Goal: Transaction & Acquisition: Obtain resource

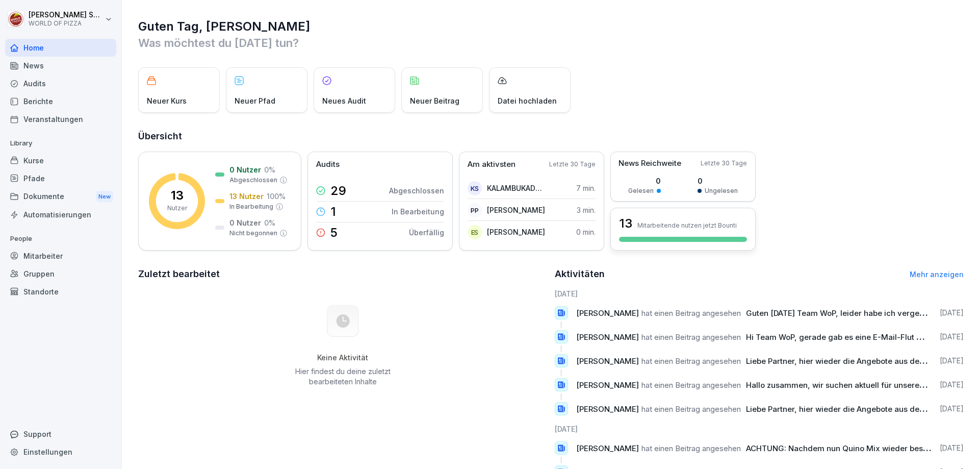
click at [653, 229] on div "13 Mitarbeitende nutzen jetzt Bounti" at bounding box center [683, 223] width 128 height 17
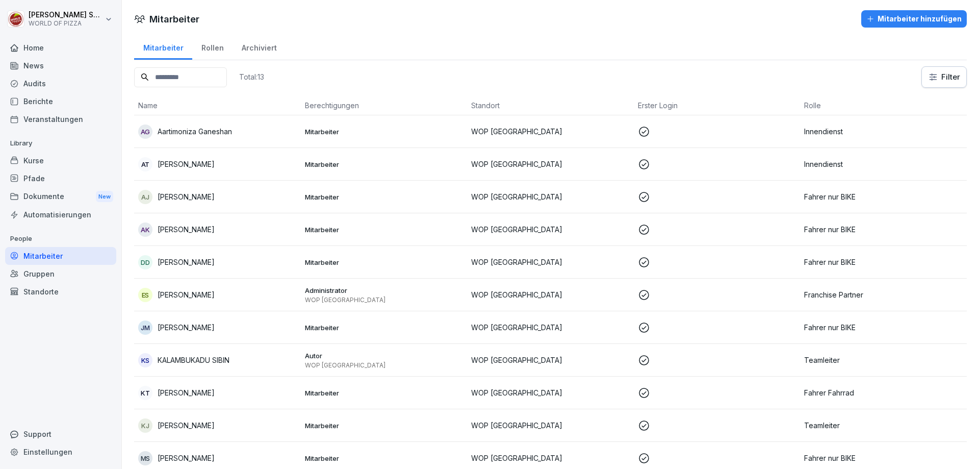
click at [217, 165] on div "AT [PERSON_NAME]" at bounding box center [217, 164] width 159 height 14
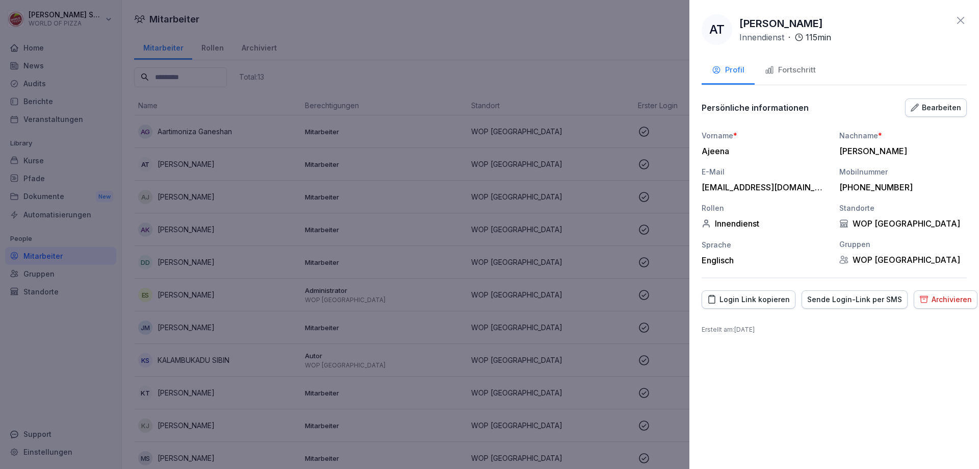
click at [929, 298] on div "Archivieren" at bounding box center [946, 299] width 53 height 11
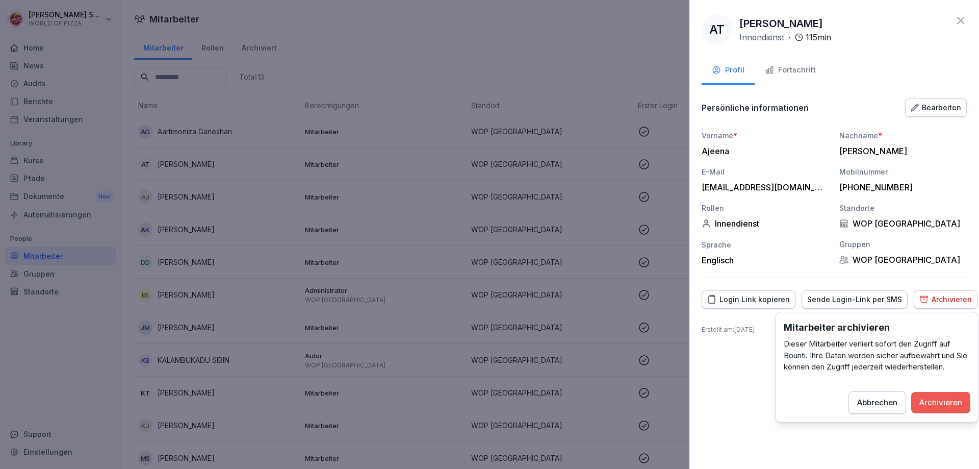
click at [939, 400] on div "Archivieren" at bounding box center [941, 402] width 43 height 11
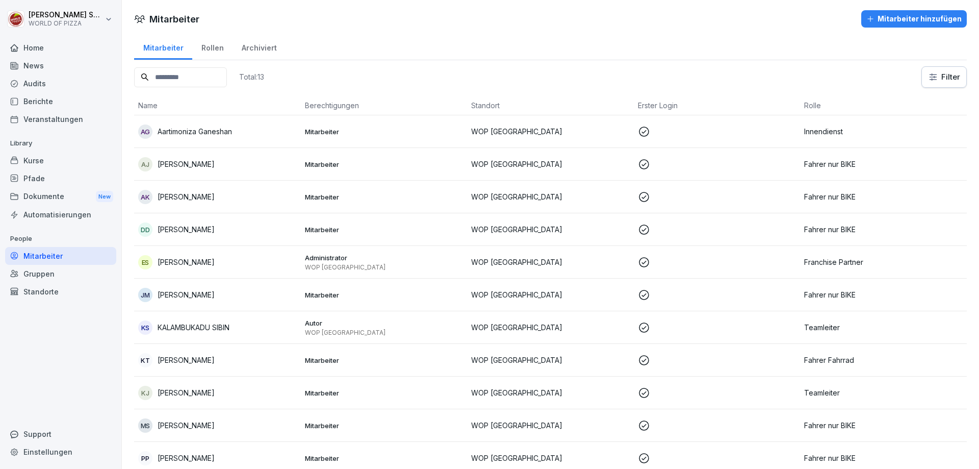
click at [578, 166] on p "WOP [GEOGRAPHIC_DATA]" at bounding box center [550, 164] width 159 height 11
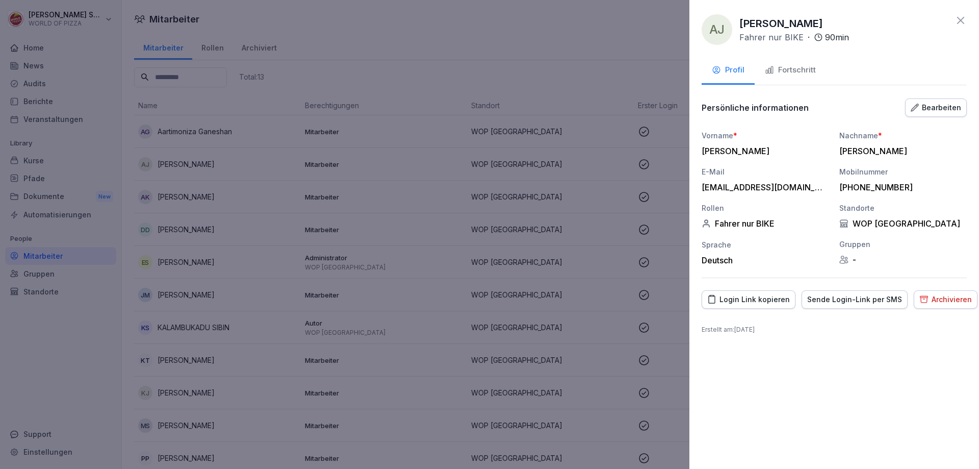
click at [942, 300] on div "Archivieren" at bounding box center [946, 299] width 53 height 11
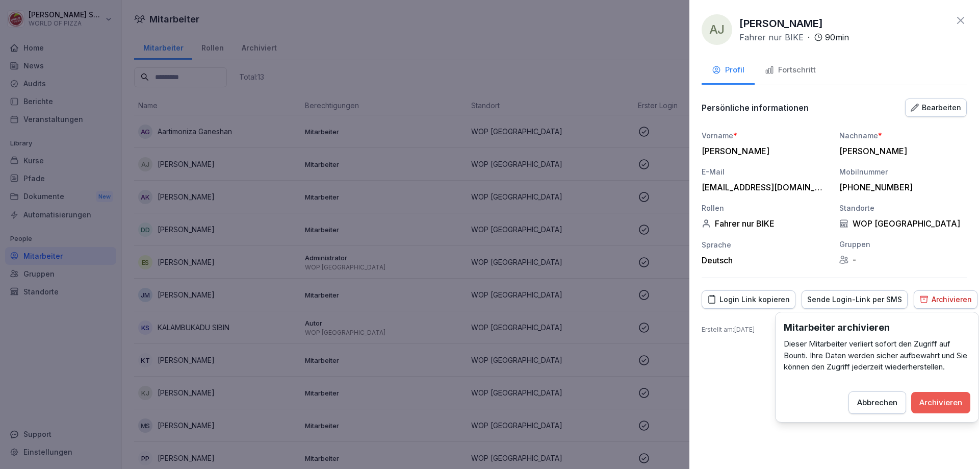
click at [933, 401] on div "Archivieren" at bounding box center [941, 402] width 43 height 11
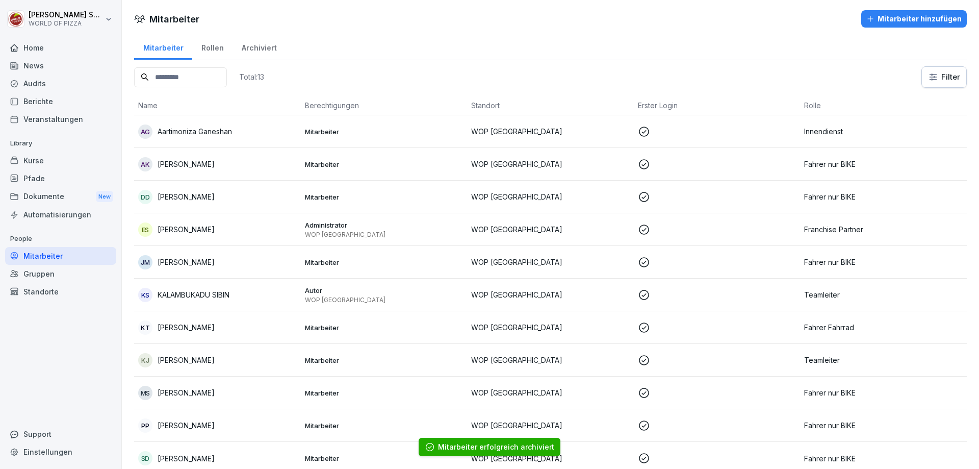
click at [644, 157] on td at bounding box center [717, 164] width 167 height 33
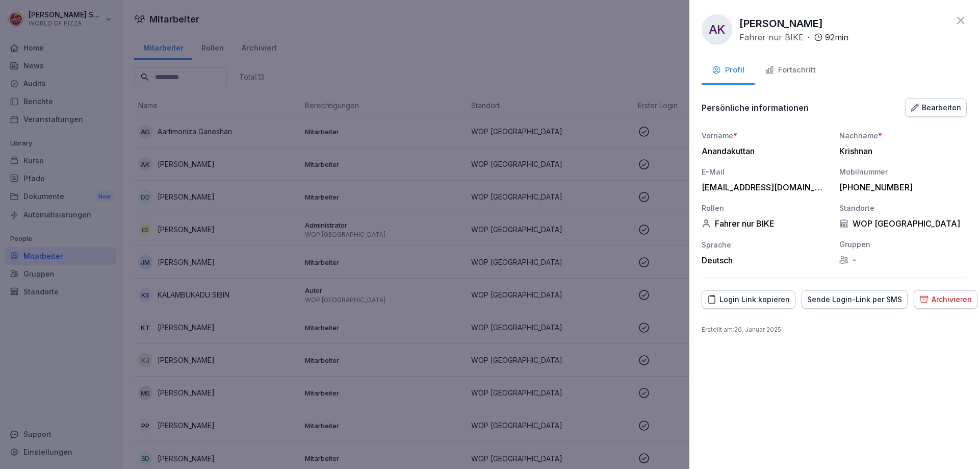
click at [925, 300] on div "Archivieren" at bounding box center [946, 299] width 53 height 11
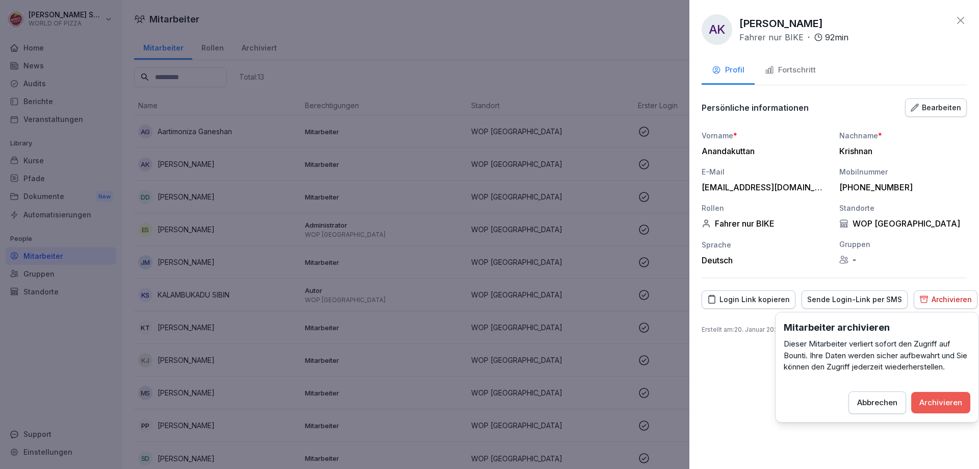
click at [941, 400] on div "Archivieren" at bounding box center [941, 402] width 43 height 11
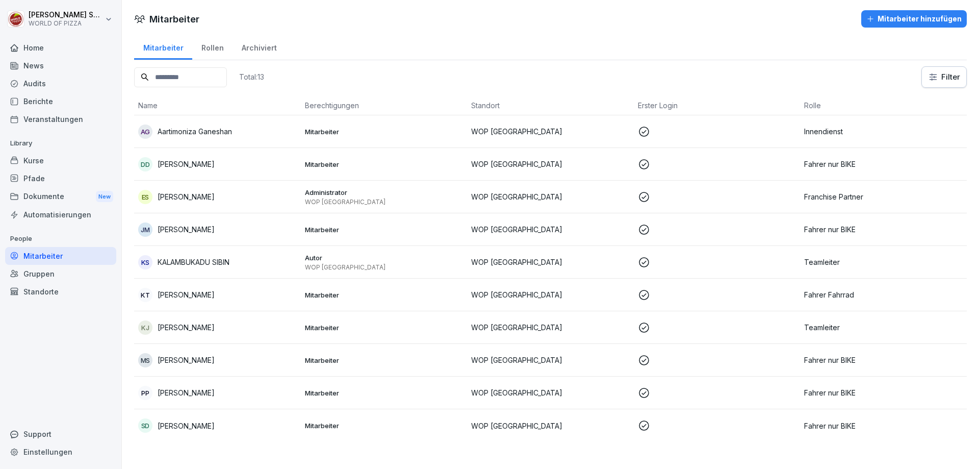
click at [739, 360] on p at bounding box center [717, 360] width 159 height 12
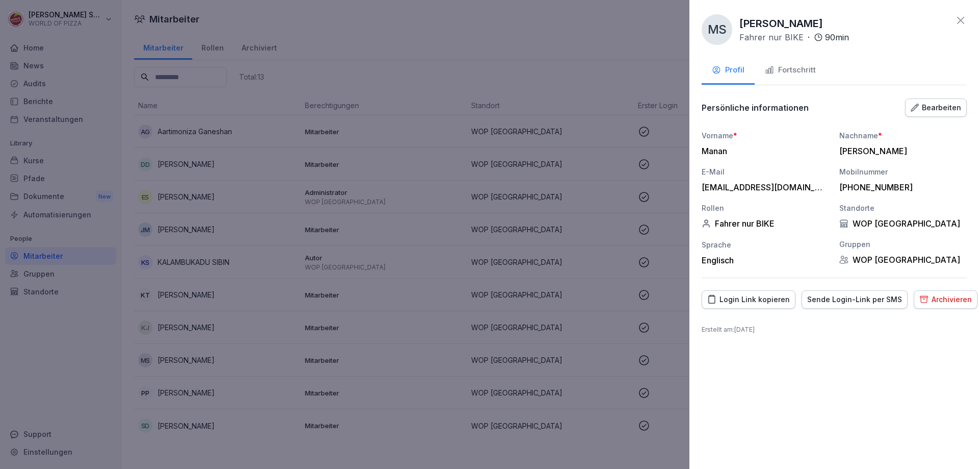
click at [948, 298] on div "Archivieren" at bounding box center [946, 299] width 53 height 11
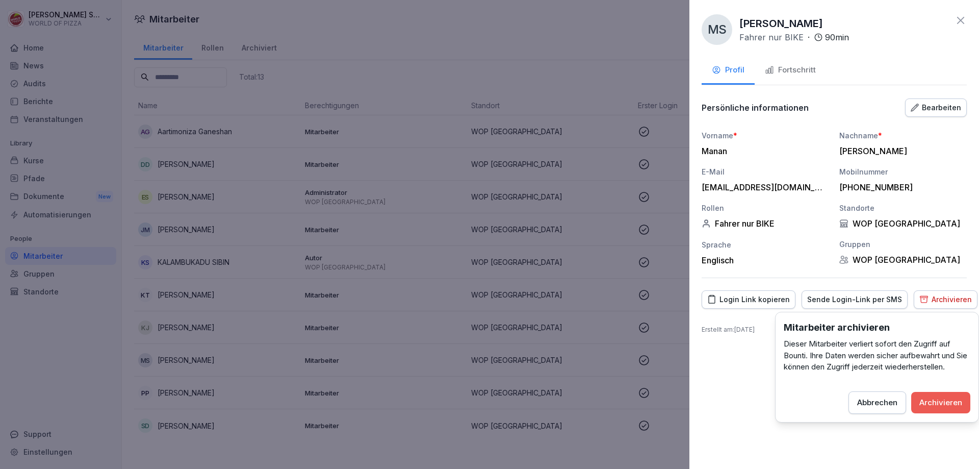
click at [938, 404] on div "Archivieren" at bounding box center [941, 402] width 43 height 11
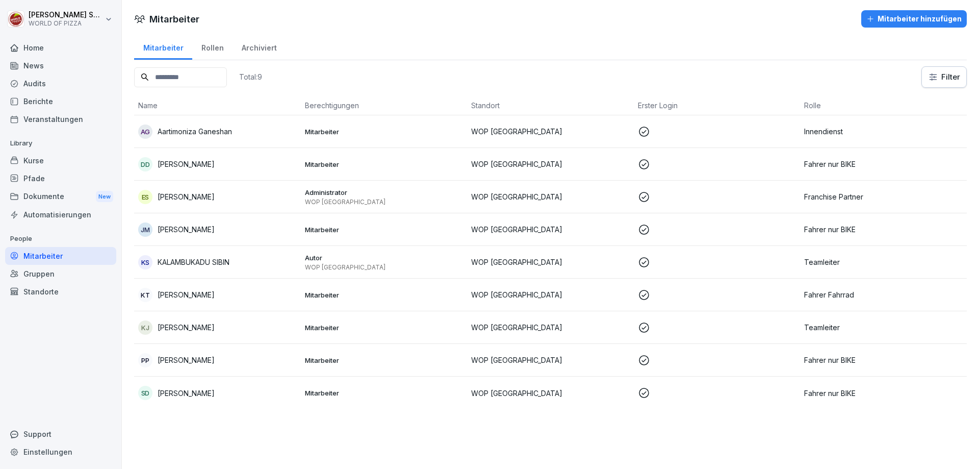
click at [31, 194] on div "Dokumente New" at bounding box center [60, 196] width 111 height 19
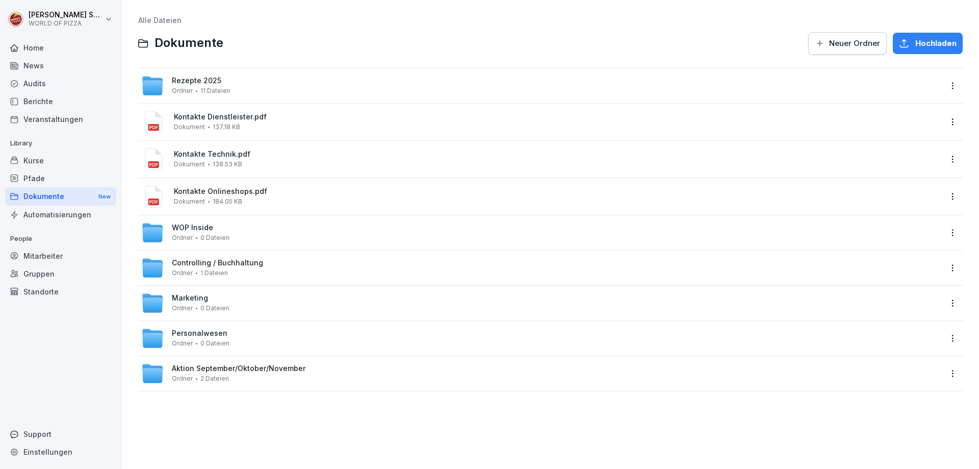
click at [47, 16] on html "[PERSON_NAME] WORLD OF PIZZA Home News Audits Berichte Veranstaltungen Library …" at bounding box center [489, 234] width 979 height 469
click at [54, 16] on html "[PERSON_NAME] WORLD OF PIZZA Home News Audits Berichte Veranstaltungen Library …" at bounding box center [489, 234] width 979 height 469
click at [28, 46] on div "Home" at bounding box center [60, 48] width 111 height 18
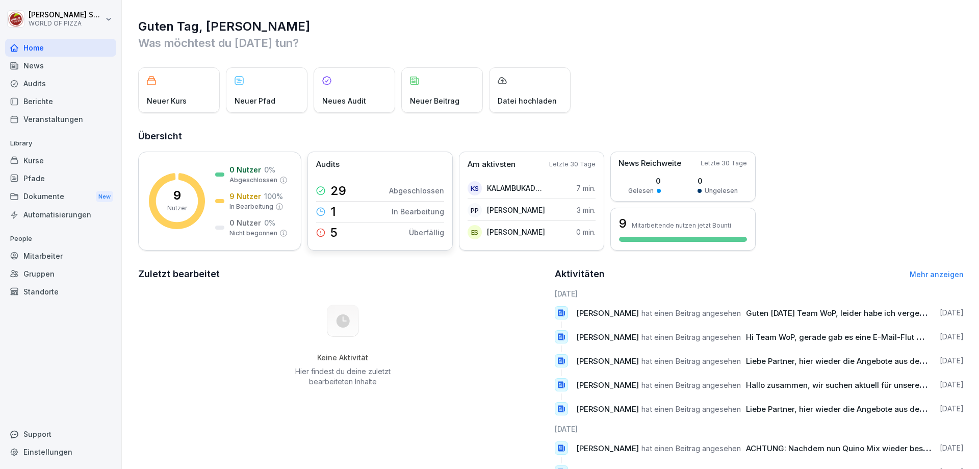
click at [405, 210] on p "In Bearbeitung" at bounding box center [418, 211] width 53 height 11
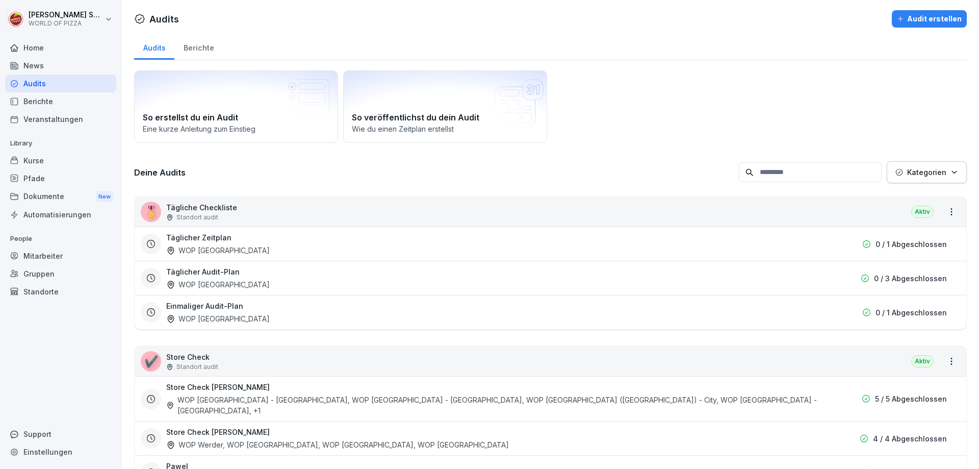
click at [31, 50] on div "Home" at bounding box center [60, 48] width 111 height 18
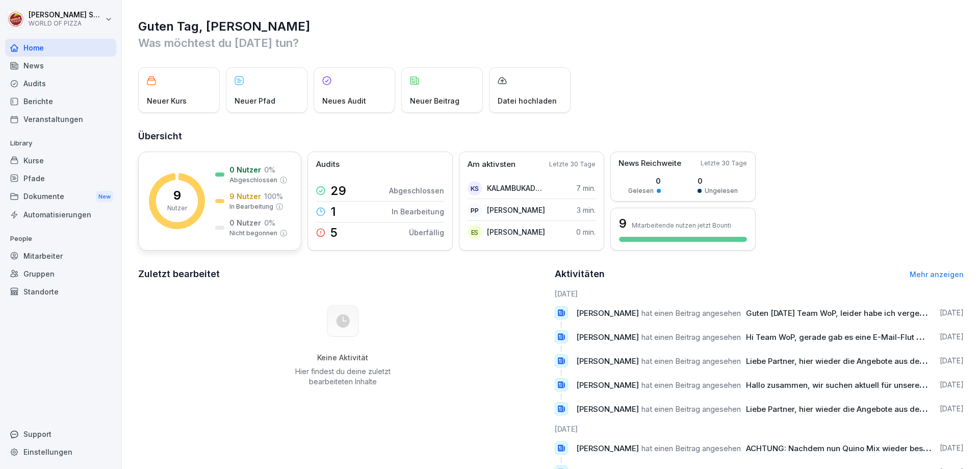
click at [252, 201] on div "9 Nutzer 100 % In Bearbeitung" at bounding box center [256, 201] width 54 height 20
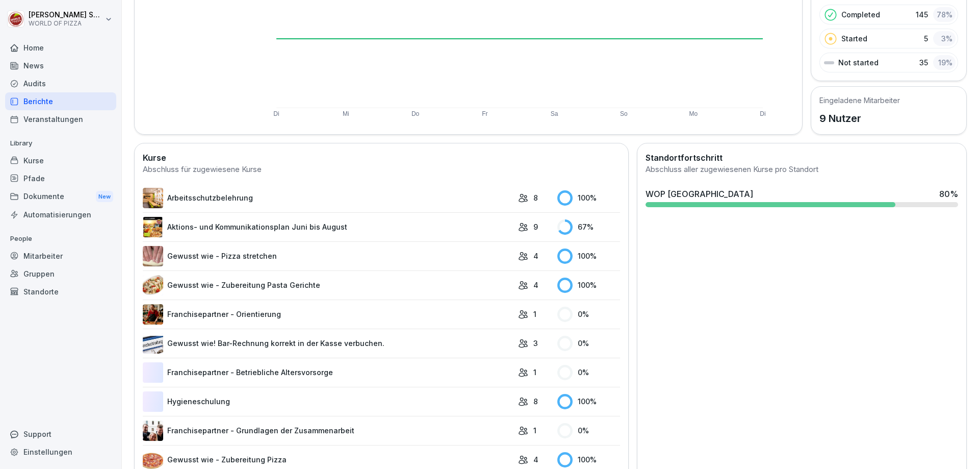
scroll to position [204, 0]
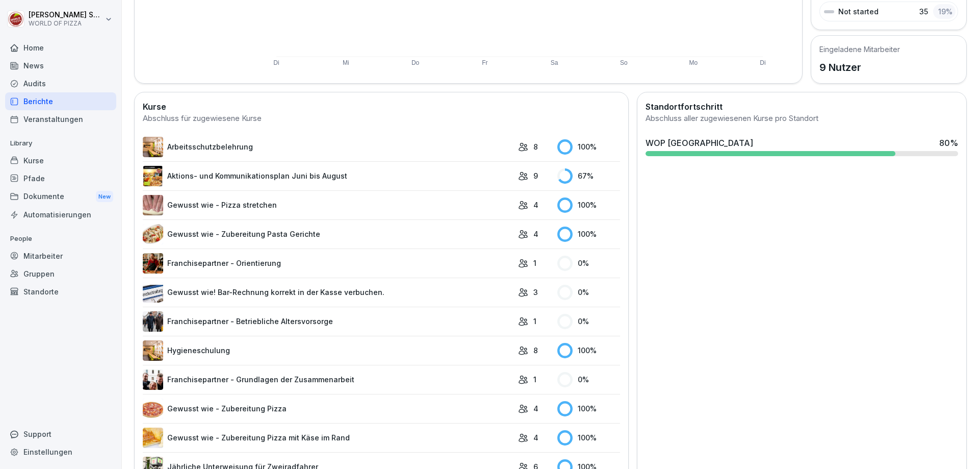
click at [519, 203] on icon at bounding box center [523, 205] width 10 height 10
click at [518, 204] on icon at bounding box center [523, 205] width 10 height 10
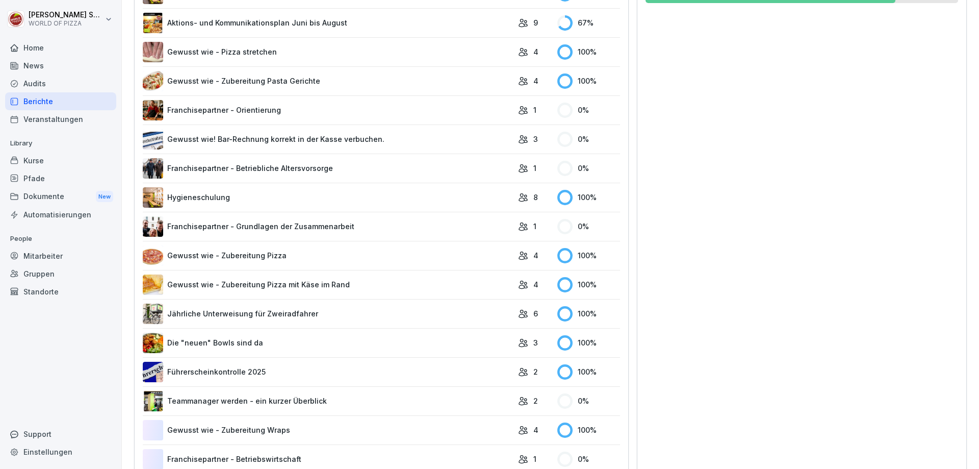
scroll to position [0, 0]
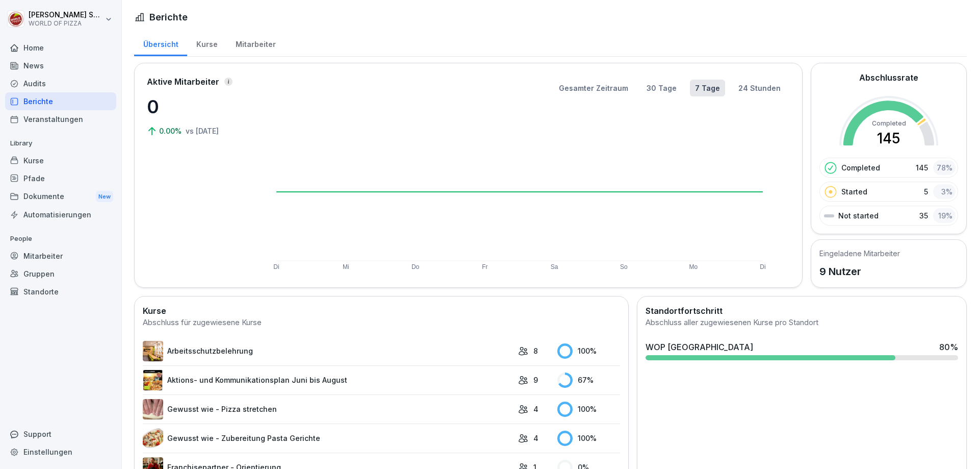
click at [36, 258] on div "Mitarbeiter" at bounding box center [60, 256] width 111 height 18
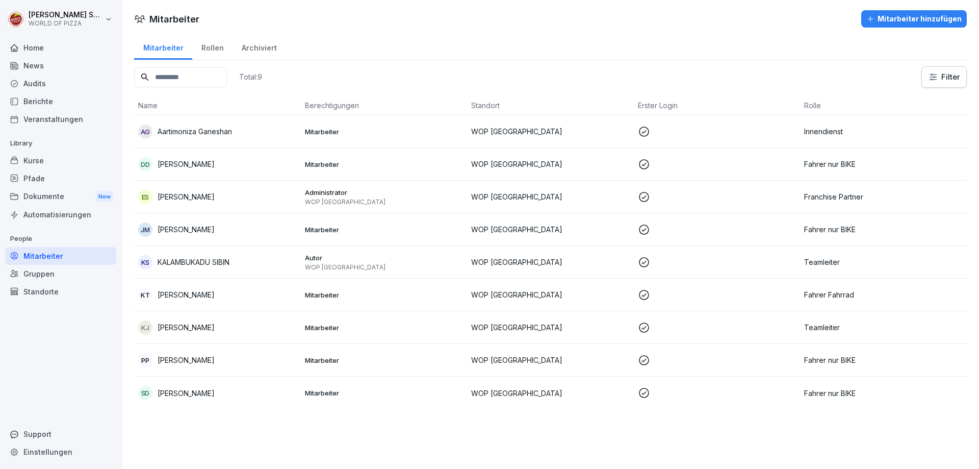
click at [169, 228] on p "[PERSON_NAME]" at bounding box center [186, 229] width 57 height 11
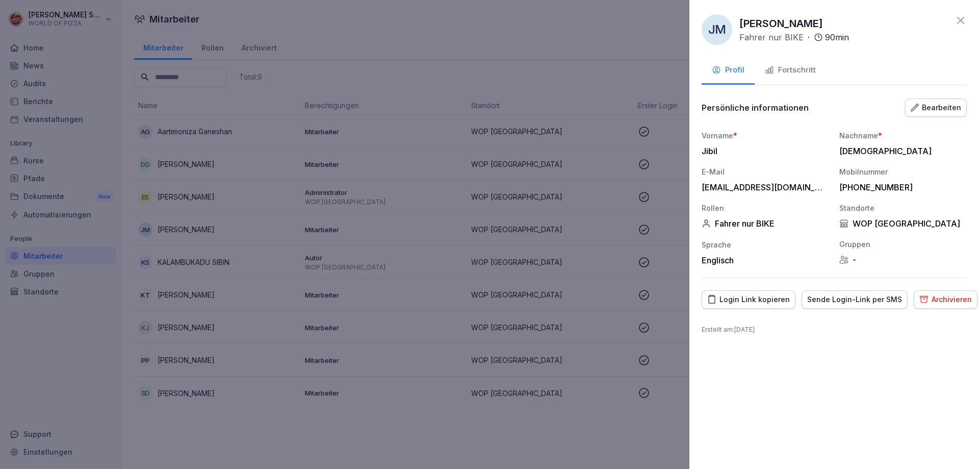
click at [781, 72] on div "Fortschritt" at bounding box center [790, 70] width 51 height 12
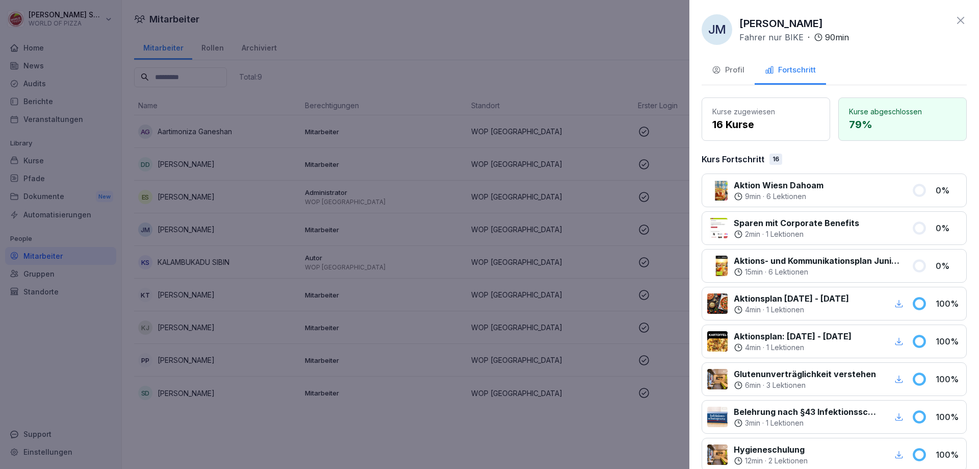
click at [748, 123] on p "16 Kurse" at bounding box center [765, 124] width 107 height 15
click at [875, 114] on p "Kurse abgeschlossen" at bounding box center [902, 111] width 107 height 11
click at [577, 55] on div at bounding box center [489, 234] width 979 height 469
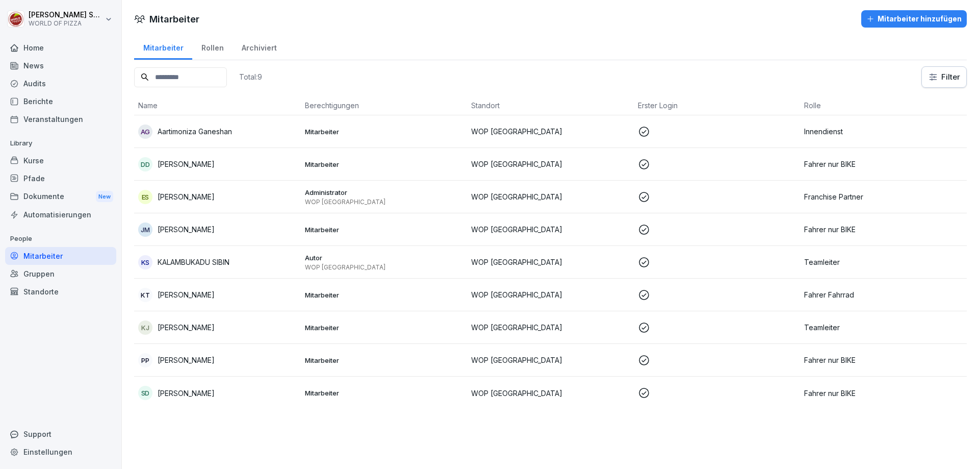
click at [185, 132] on p "Aartimoniza Ganeshan" at bounding box center [195, 131] width 74 height 11
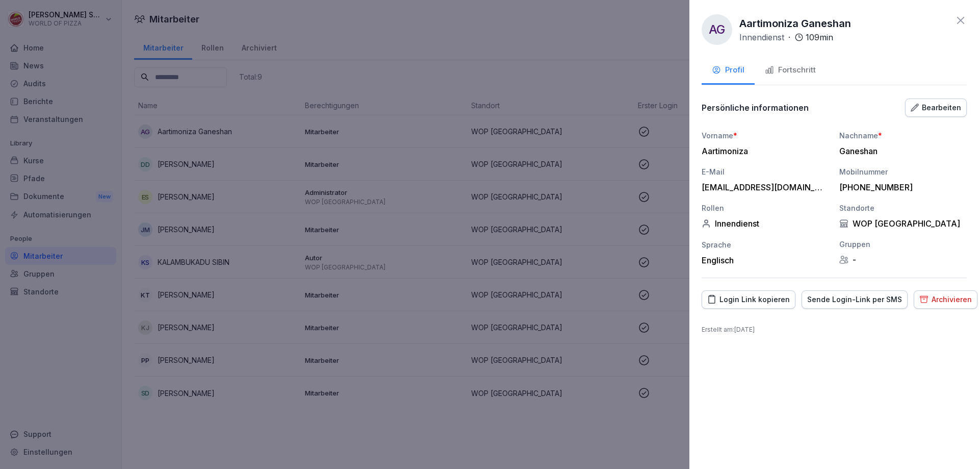
click at [792, 66] on div "Fortschritt" at bounding box center [790, 70] width 51 height 12
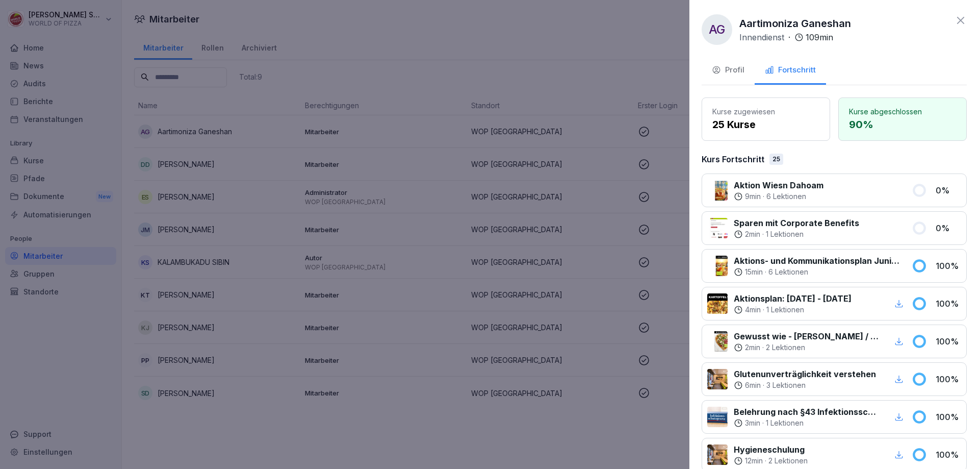
click at [777, 196] on p "6 Lektionen" at bounding box center [787, 196] width 40 height 10
click at [776, 195] on p "6 Lektionen" at bounding box center [787, 196] width 40 height 10
click at [757, 232] on p "2 min" at bounding box center [752, 234] width 15 height 10
click at [757, 231] on p "2 min" at bounding box center [752, 234] width 15 height 10
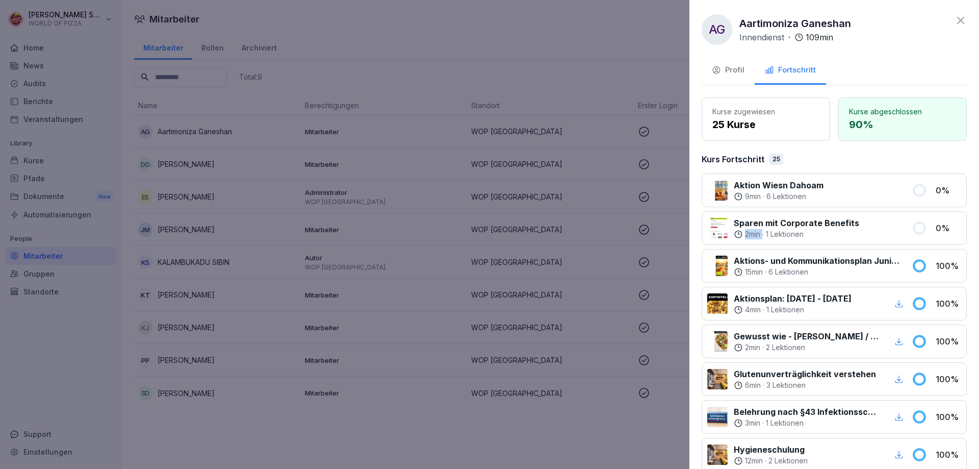
click at [757, 231] on p "2 min" at bounding box center [752, 234] width 15 height 10
click at [818, 228] on p "Sparen mit Corporate Benefits" at bounding box center [796, 223] width 125 height 12
click at [850, 226] on p "Sparen mit Corporate Benefits" at bounding box center [796, 223] width 125 height 12
drag, startPoint x: 867, startPoint y: 235, endPoint x: 846, endPoint y: 238, distance: 21.6
click at [855, 241] on div "Sparen mit Corporate Benefits 2 min · 1 Lektionen 0 %" at bounding box center [834, 228] width 265 height 34
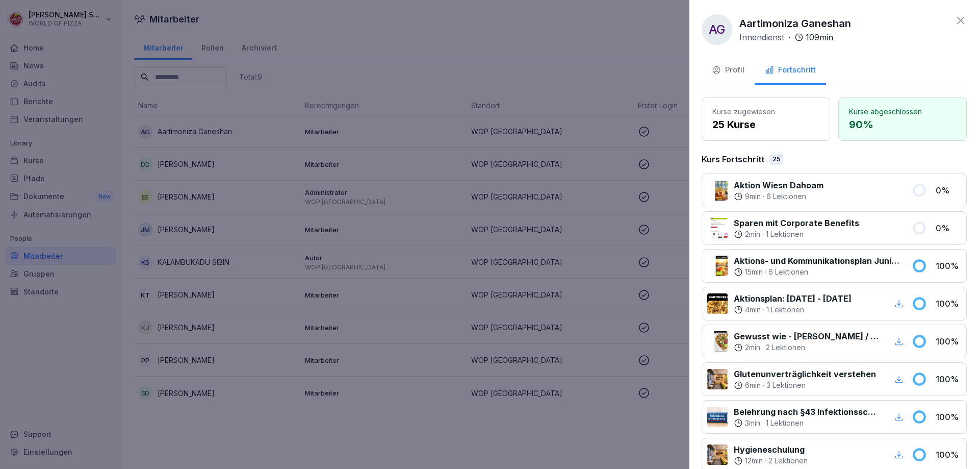
click at [790, 233] on p "1 Lektionen" at bounding box center [785, 234] width 38 height 10
drag, startPoint x: 876, startPoint y: 231, endPoint x: 884, endPoint y: 230, distance: 8.7
click at [877, 231] on div at bounding box center [885, 228] width 40 height 22
click at [914, 226] on icon at bounding box center [919, 227] width 11 height 11
click at [905, 176] on div "Aktion Wiesn Dahoam 9 min · 6 Lektionen 0 %" at bounding box center [834, 190] width 265 height 34
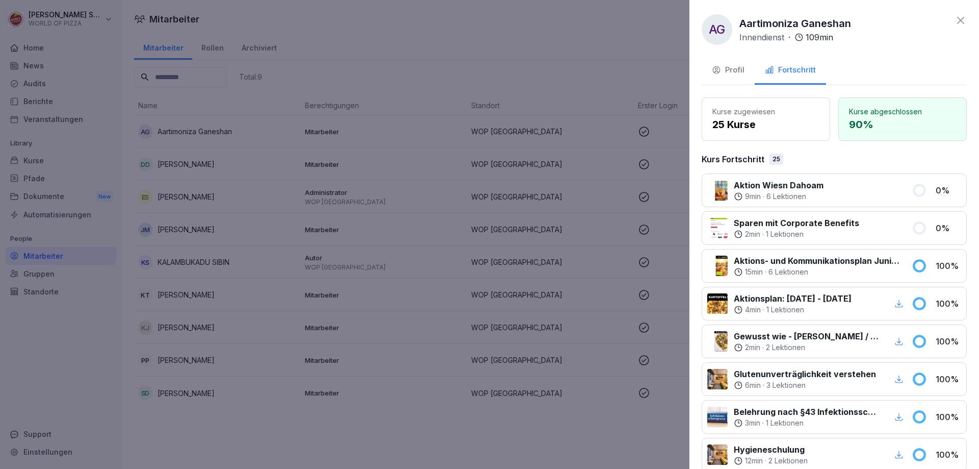
drag, startPoint x: 873, startPoint y: 193, endPoint x: 886, endPoint y: 193, distance: 13.8
click at [886, 193] on div at bounding box center [868, 190] width 76 height 22
click at [755, 128] on p "25 Kurse" at bounding box center [765, 124] width 107 height 15
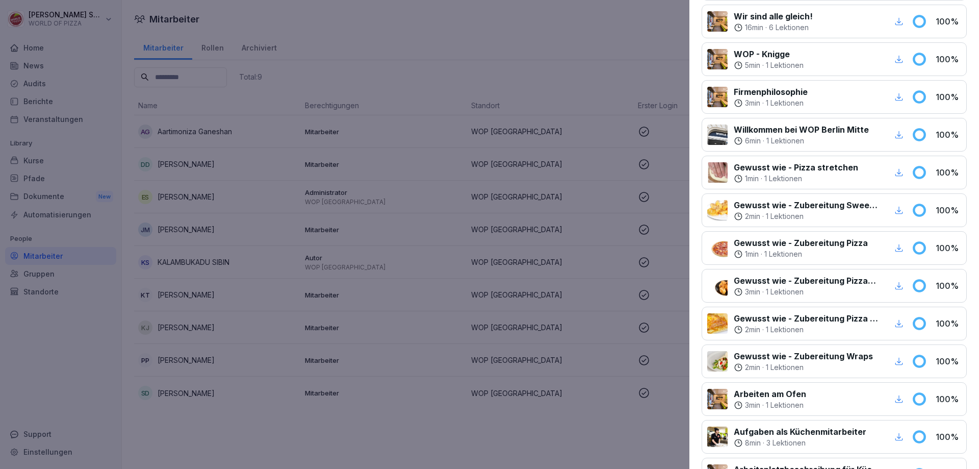
scroll to position [406, 0]
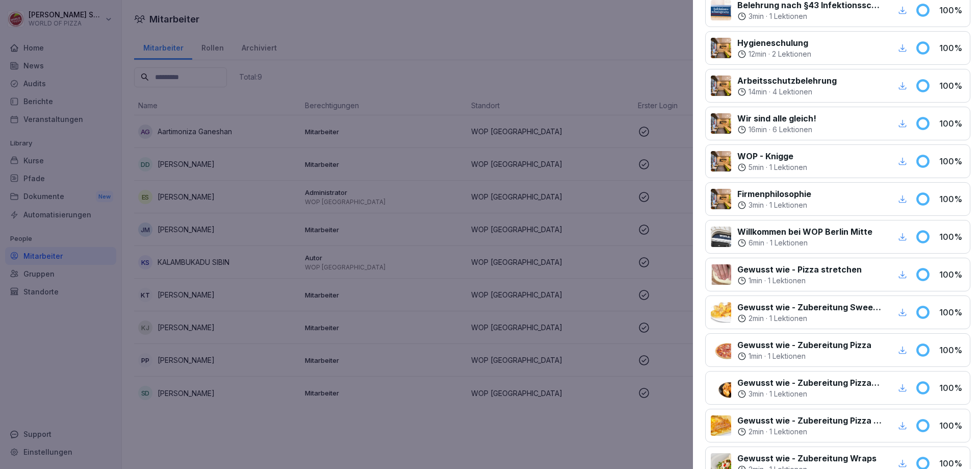
click at [591, 42] on div at bounding box center [489, 234] width 979 height 469
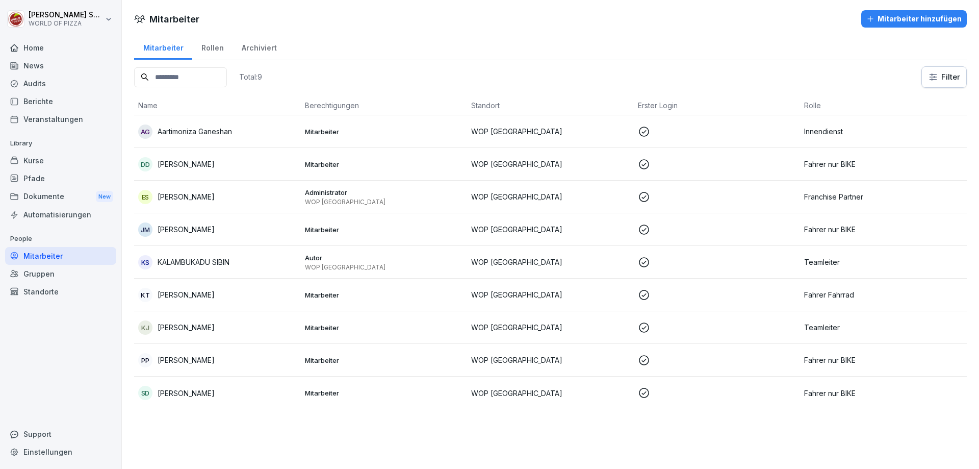
click at [212, 53] on div "Rollen" at bounding box center [212, 47] width 40 height 26
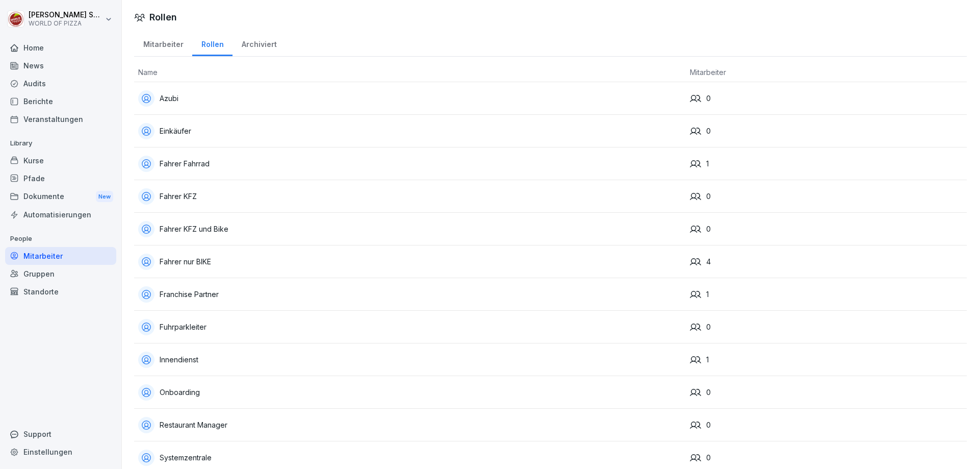
click at [265, 43] on div "Archiviert" at bounding box center [259, 43] width 53 height 26
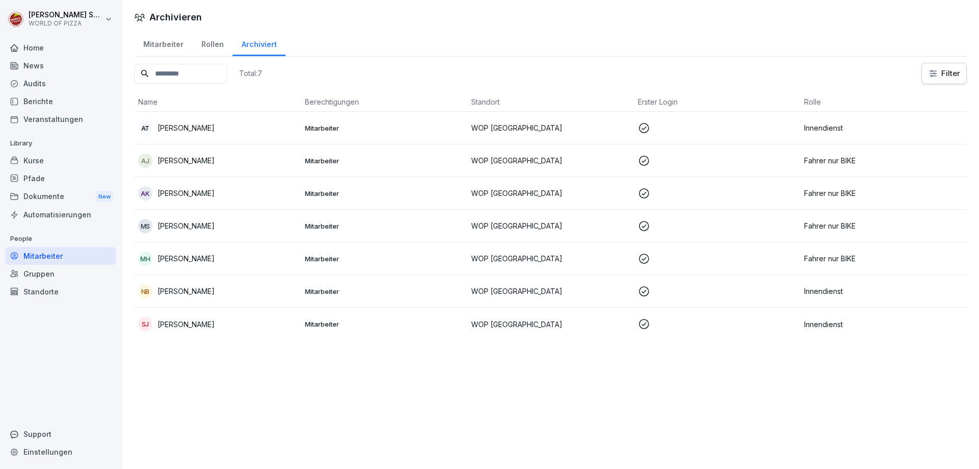
click at [26, 49] on div "Home" at bounding box center [60, 48] width 111 height 18
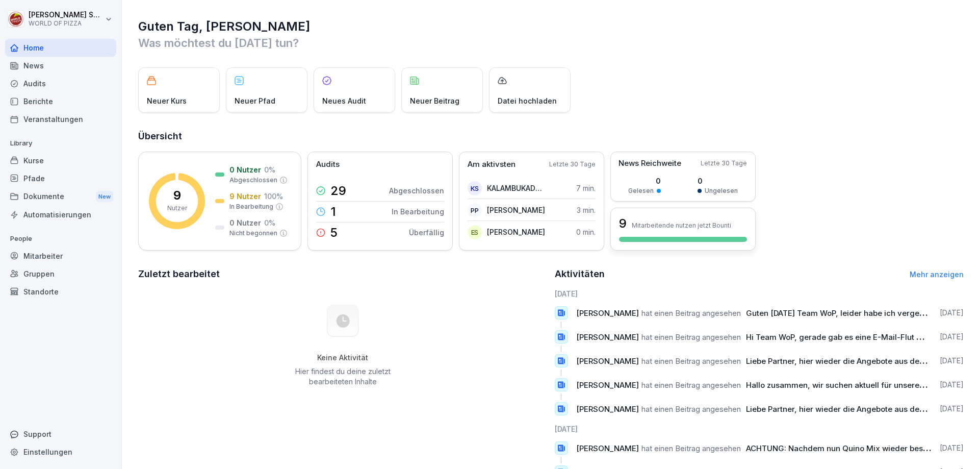
click at [689, 226] on p "Mitarbeitende nutzen jetzt Bounti" at bounding box center [681, 225] width 99 height 8
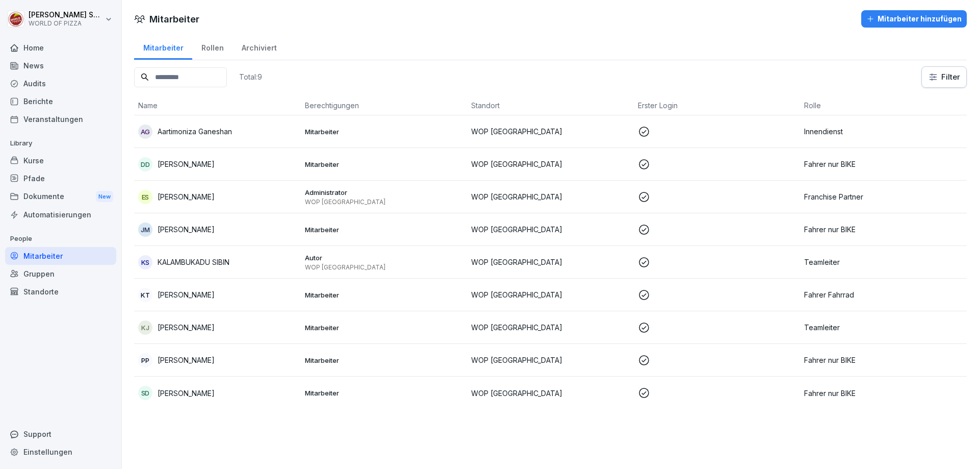
click at [889, 10] on div "Mitarbeiter Mitarbeiter hinzufügen Mitarbeiter Rollen Archiviert Total: 9 Filte…" at bounding box center [550, 208] width 857 height 417
click at [890, 15] on div "Mitarbeiter hinzufügen" at bounding box center [913, 18] width 95 height 11
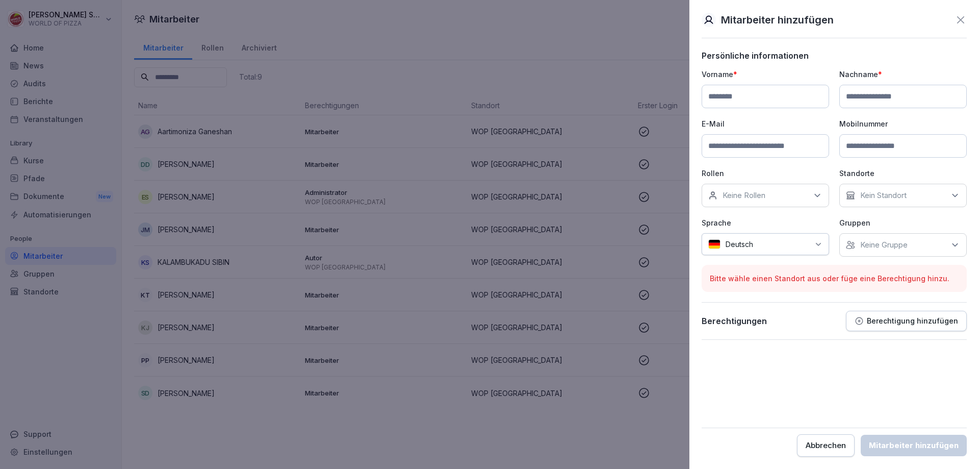
click at [815, 192] on icon at bounding box center [817, 195] width 10 height 10
click at [807, 222] on input at bounding box center [768, 219] width 132 height 19
click at [816, 344] on form "Persönliche informationen Vorname * Nachname * E-Mail Mobilnummer Rollen Keine …" at bounding box center [834, 253] width 265 height 406
click at [937, 194] on div "Kein Standort" at bounding box center [902, 195] width 127 height 23
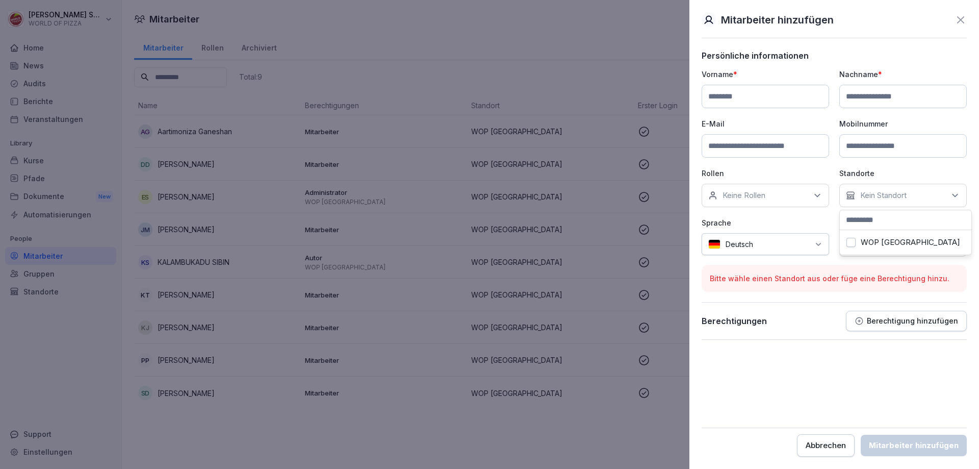
click at [825, 220] on p "Sprache" at bounding box center [765, 222] width 127 height 11
click at [905, 245] on p "Keine Gruppe" at bounding box center [883, 245] width 47 height 10
click at [795, 244] on div at bounding box center [783, 244] width 51 height 11
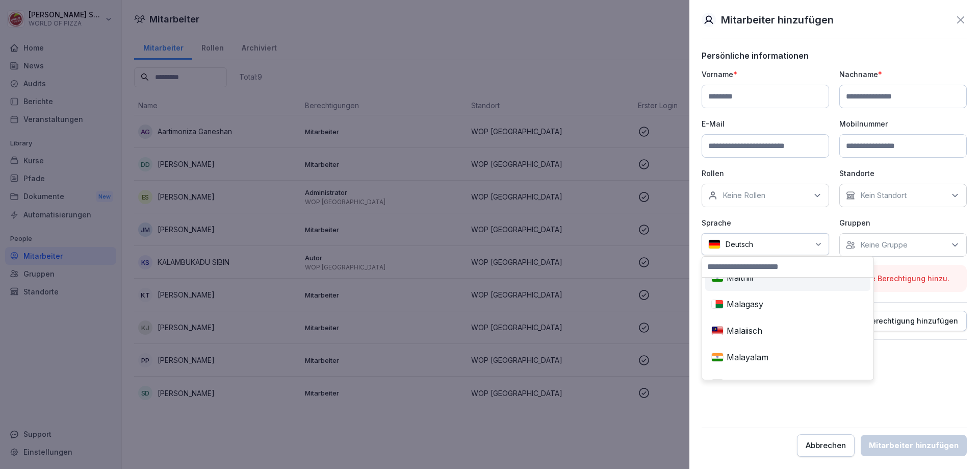
scroll to position [2295, 0]
click at [891, 373] on form "Persönliche informationen Vorname * Nachname * E-Mail Mobilnummer Rollen Keine …" at bounding box center [834, 253] width 265 height 406
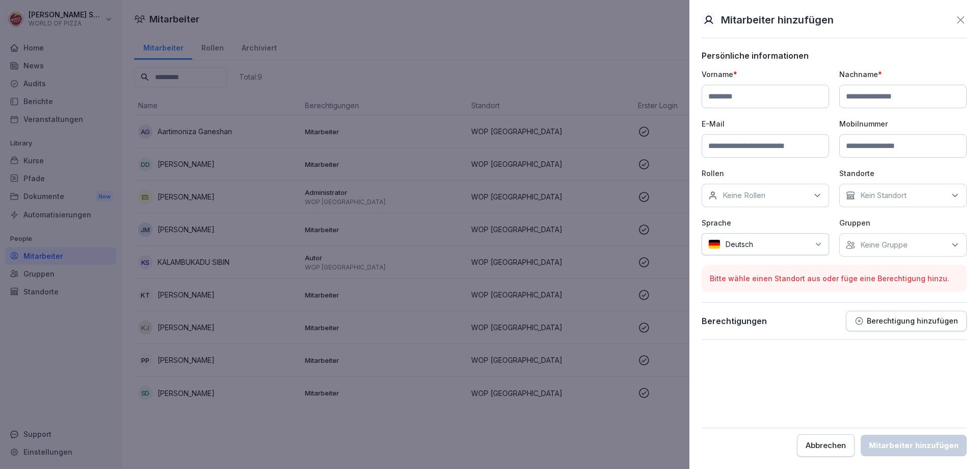
click at [815, 241] on icon at bounding box center [818, 244] width 8 height 8
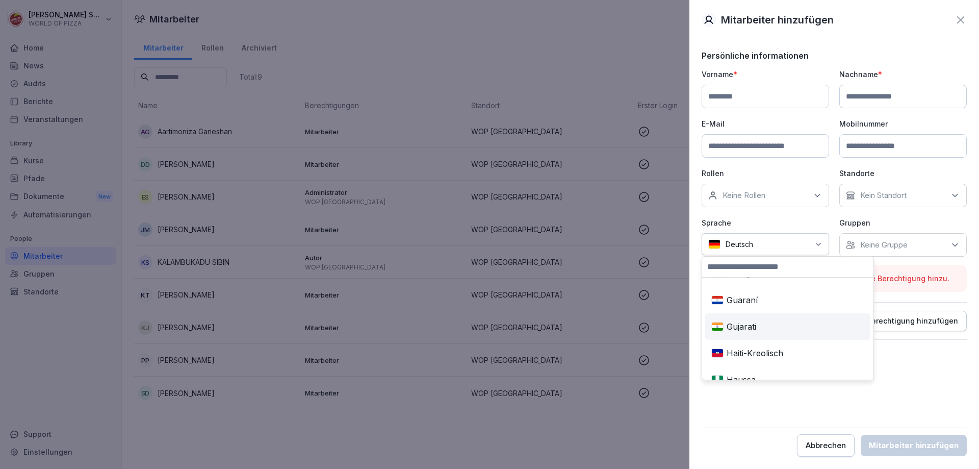
scroll to position [1071, 0]
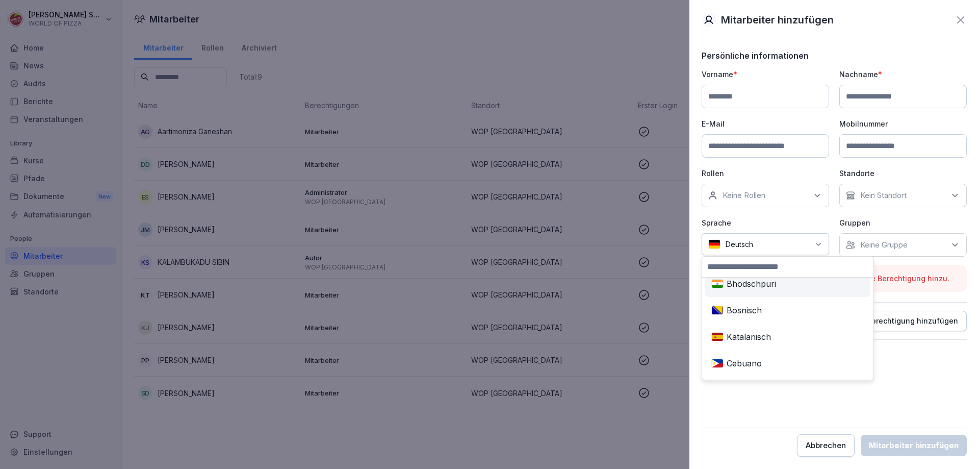
click at [772, 236] on div "Deutsch" at bounding box center [765, 244] width 127 height 22
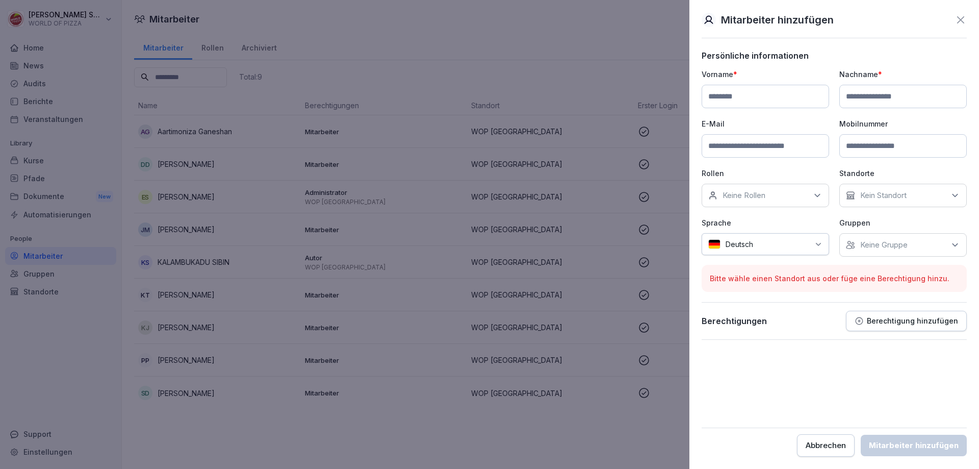
click at [749, 97] on input at bounding box center [765, 96] width 127 height 23
type input "*******"
click at [883, 88] on input at bounding box center [902, 96] width 127 height 23
type input "****"
click at [816, 151] on input at bounding box center [765, 145] width 127 height 23
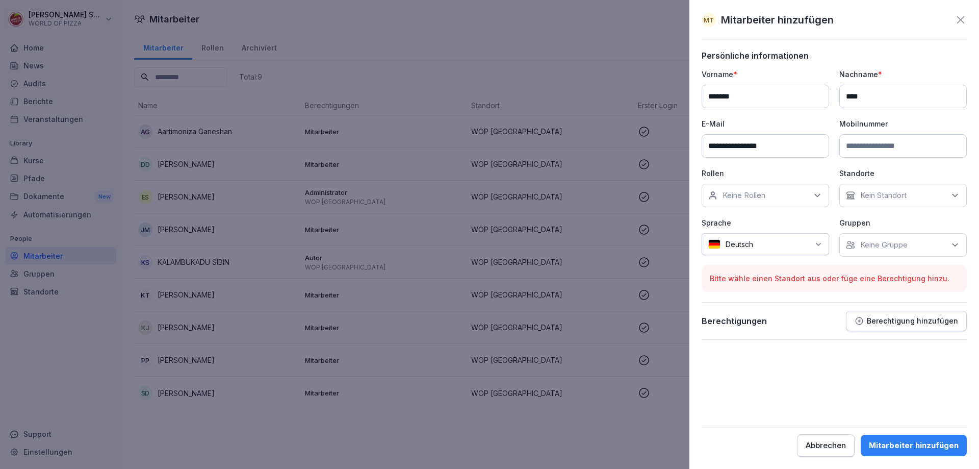
drag, startPoint x: 818, startPoint y: 151, endPoint x: 829, endPoint y: 141, distance: 15.2
click at [818, 150] on input "**********" at bounding box center [765, 145] width 127 height 23
type input "**********"
click at [915, 146] on input at bounding box center [902, 145] width 127 height 23
type input "**********"
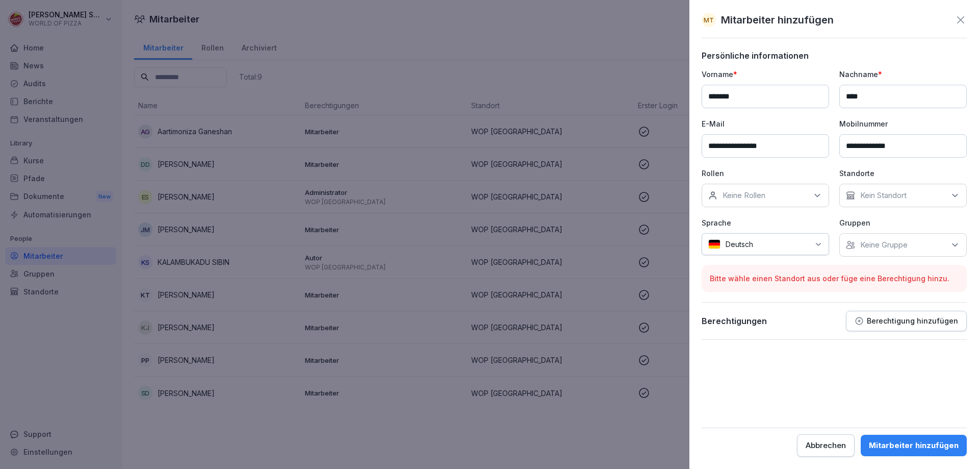
click at [819, 195] on icon at bounding box center [817, 195] width 5 height 3
click at [714, 239] on button "Fahrer KFZ und Bike" at bounding box center [713, 239] width 9 height 9
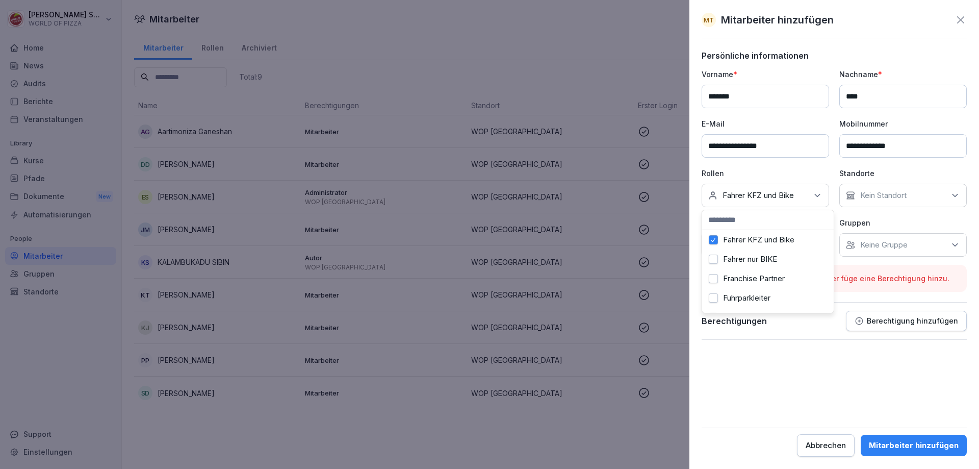
click at [717, 298] on button "Fuhrparkleiter" at bounding box center [713, 297] width 9 height 9
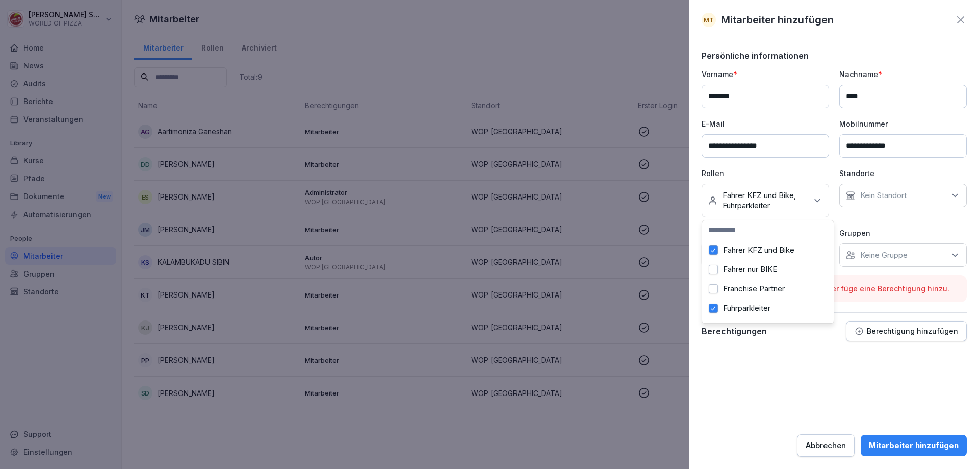
click at [807, 339] on div "Berechtigungen Berechtigung hinzufügen" at bounding box center [834, 331] width 265 height 20
click at [953, 195] on icon at bounding box center [955, 195] width 5 height 3
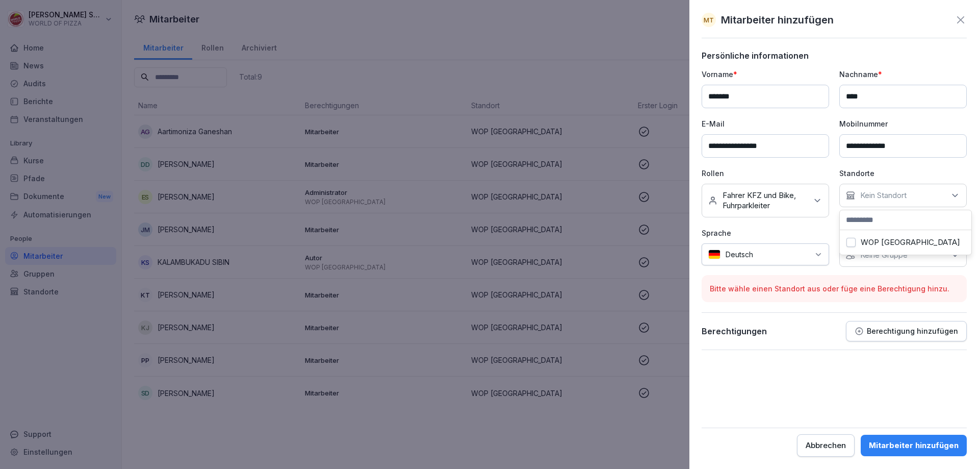
click at [867, 242] on label "WOP [GEOGRAPHIC_DATA]" at bounding box center [910, 242] width 99 height 9
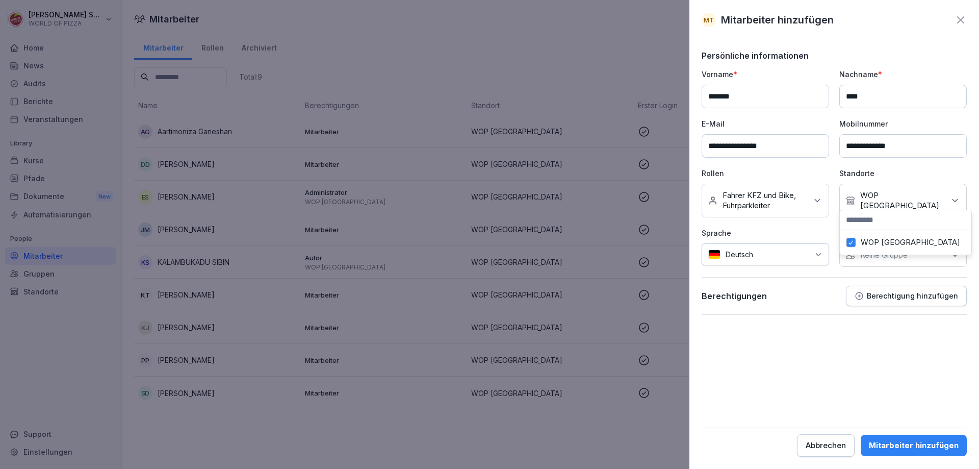
click at [810, 324] on form "**********" at bounding box center [834, 253] width 265 height 406
click at [950, 250] on div "Keine Gruppe" at bounding box center [902, 254] width 127 height 23
click at [853, 300] on button "WOP [GEOGRAPHIC_DATA]" at bounding box center [851, 301] width 9 height 9
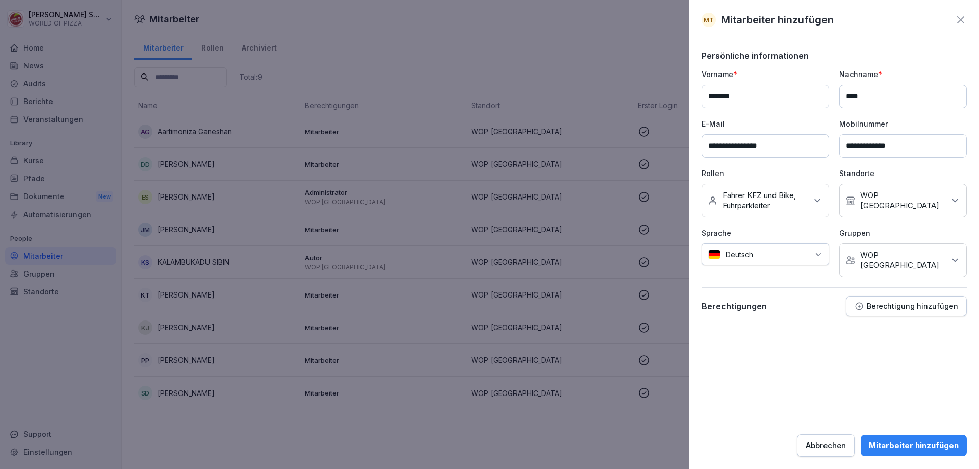
click at [800, 335] on form "**********" at bounding box center [834, 253] width 265 height 406
click at [890, 441] on div "Mitarbeiter hinzufügen" at bounding box center [914, 445] width 90 height 11
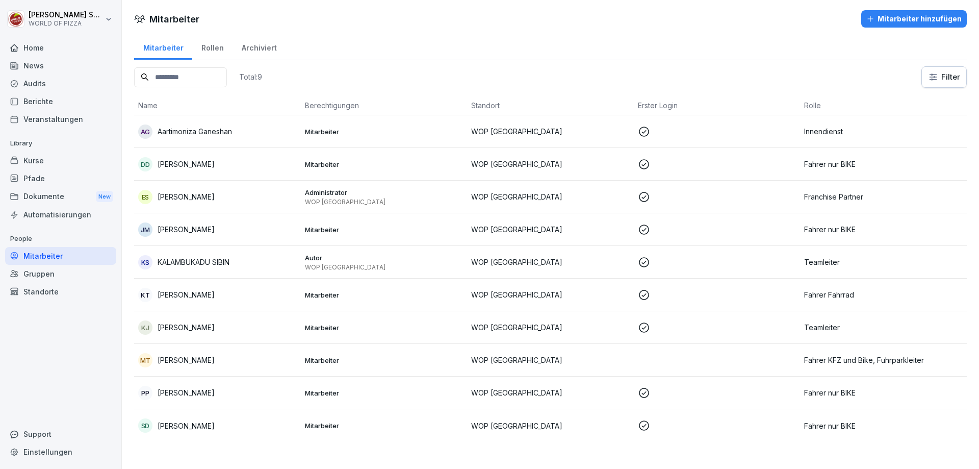
click at [221, 359] on div "MT [PERSON_NAME]" at bounding box center [217, 360] width 159 height 14
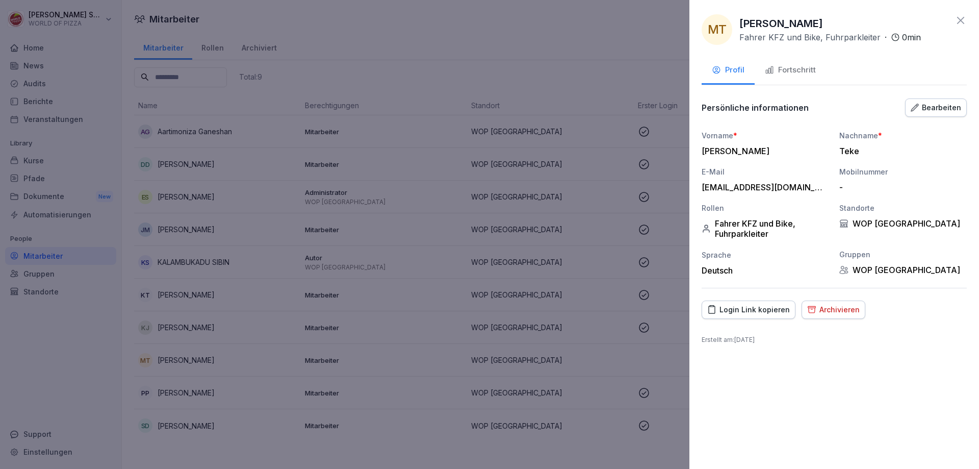
click at [802, 72] on div "Fortschritt" at bounding box center [790, 70] width 51 height 12
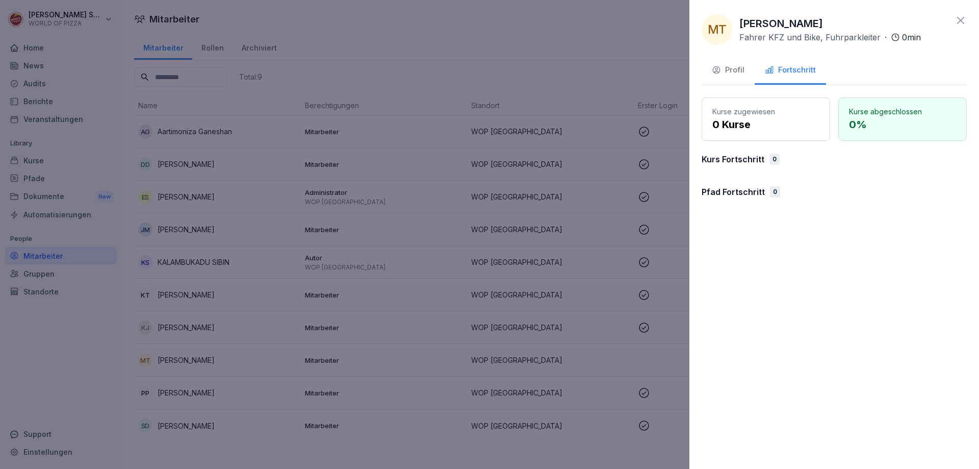
click at [729, 70] on div "Profil" at bounding box center [728, 70] width 33 height 12
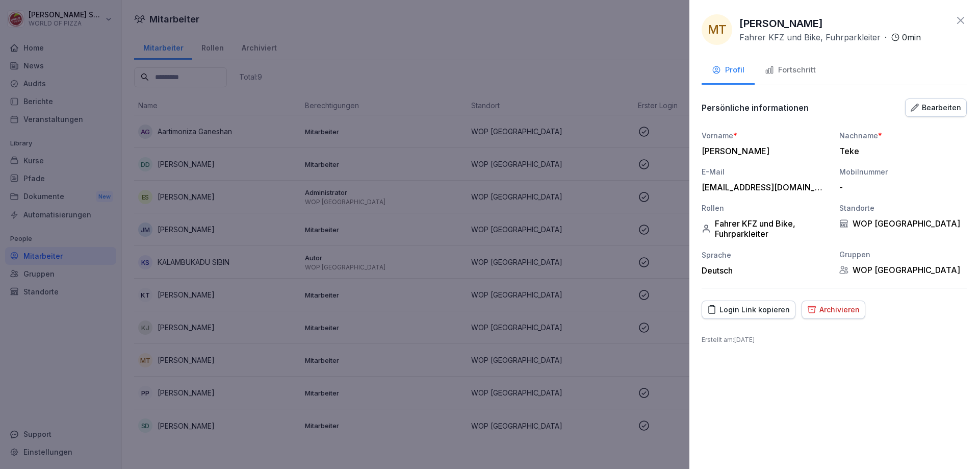
click at [961, 18] on icon at bounding box center [961, 20] width 12 height 12
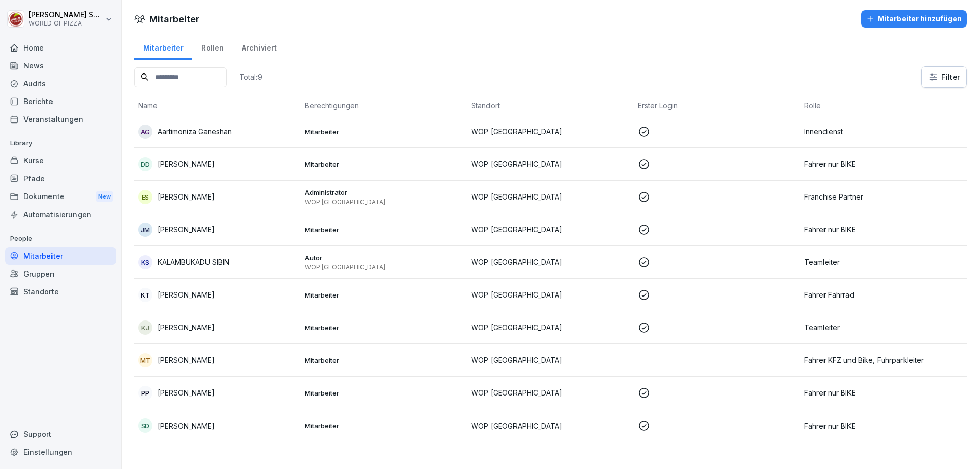
click at [46, 47] on div "Home" at bounding box center [60, 48] width 111 height 18
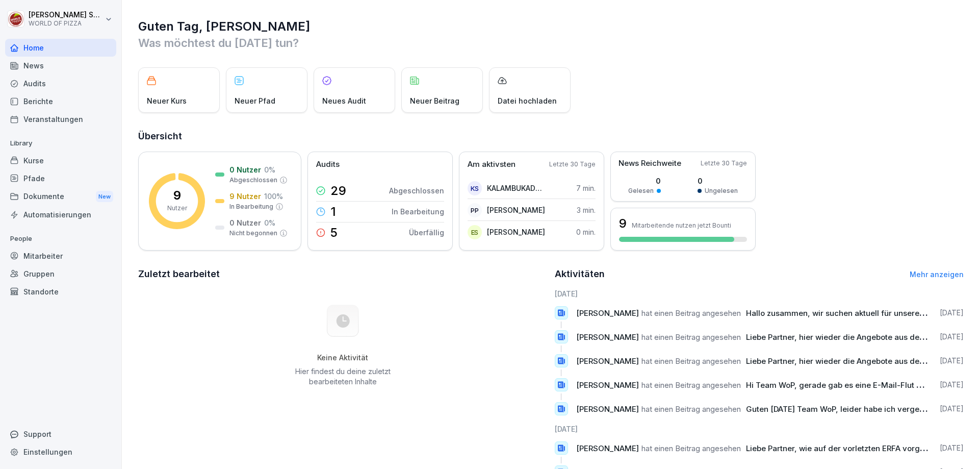
click at [31, 253] on div "Mitarbeiter" at bounding box center [60, 256] width 111 height 18
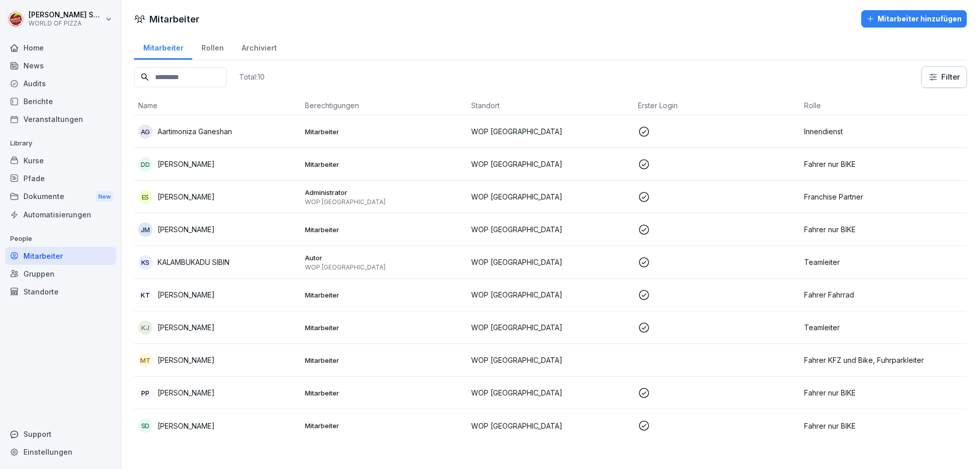
click at [45, 44] on div "Home" at bounding box center [60, 48] width 111 height 18
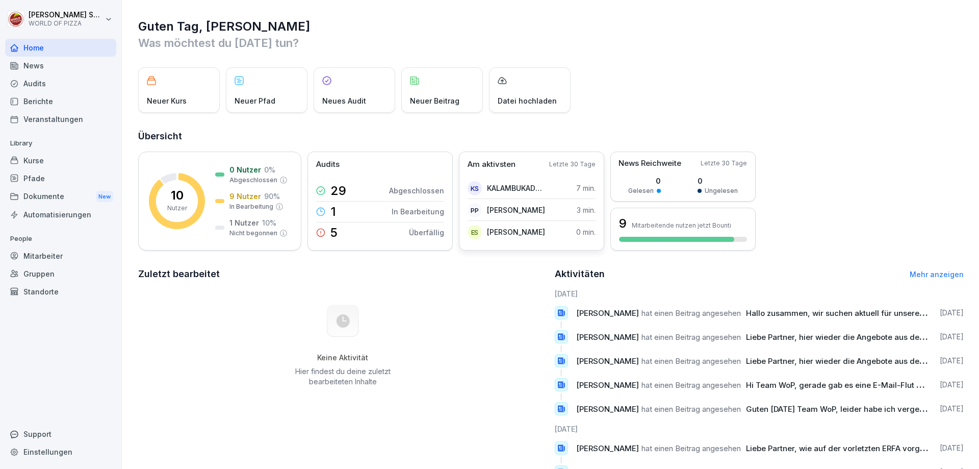
click at [514, 186] on p "KALAMBUKADU SIBIN" at bounding box center [516, 188] width 59 height 11
click at [528, 214] on div "PP Parth Patel 3 min." at bounding box center [532, 210] width 128 height 21
click at [530, 239] on div "ES Ernest Sumhayev 0 min." at bounding box center [532, 232] width 128 height 20
drag, startPoint x: 529, startPoint y: 237, endPoint x: 539, endPoint y: 237, distance: 10.2
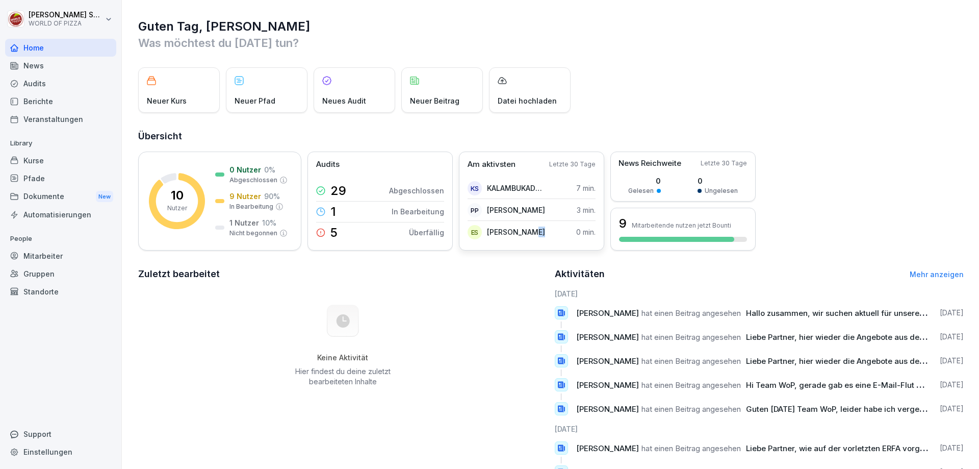
click at [539, 237] on div "ES Ernest Sumhayev" at bounding box center [507, 232] width 78 height 14
click at [667, 224] on p "Mitarbeitende nutzen jetzt Bounti" at bounding box center [681, 225] width 99 height 8
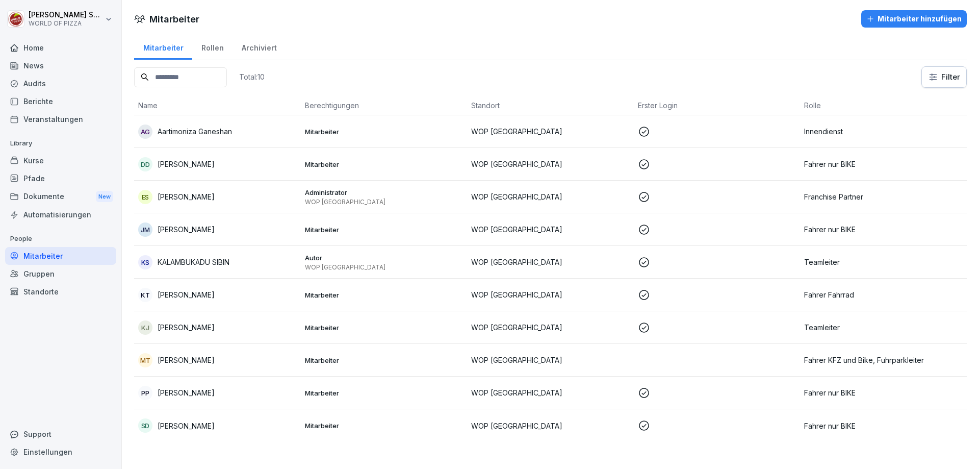
click at [33, 196] on div "Dokumente New" at bounding box center [60, 196] width 111 height 19
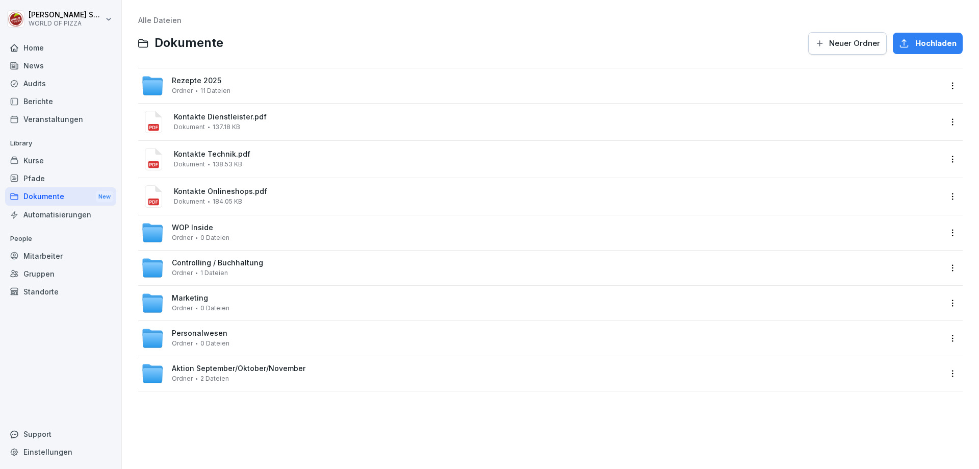
click at [174, 157] on span "Kontakte Technik.pdf" at bounding box center [558, 154] width 768 height 9
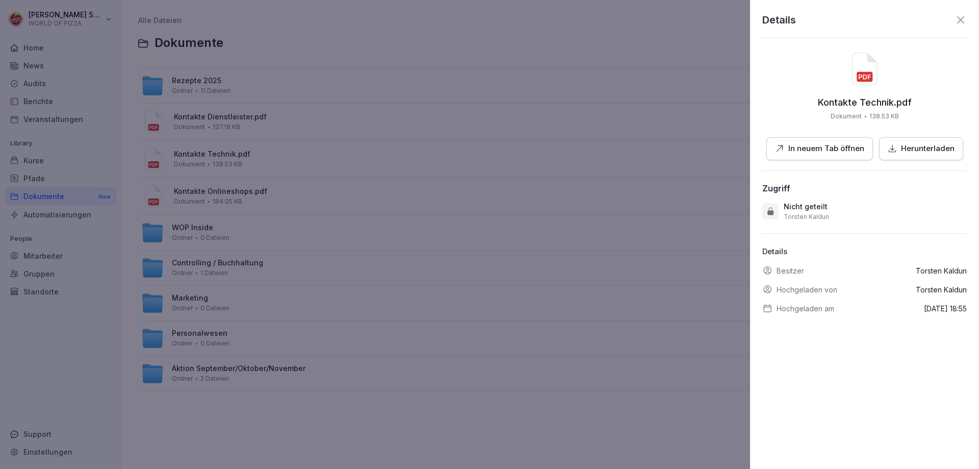
click at [564, 134] on div at bounding box center [489, 234] width 979 height 469
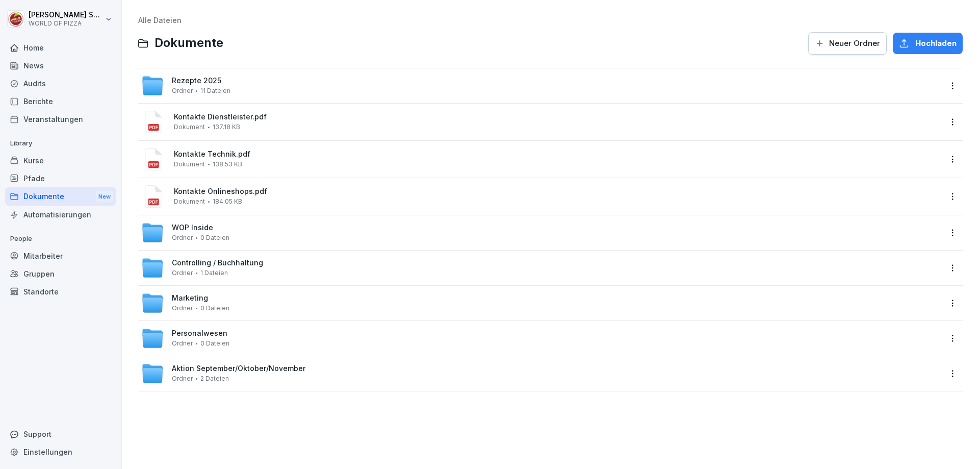
click at [189, 231] on span "WOP Inside" at bounding box center [192, 227] width 41 height 9
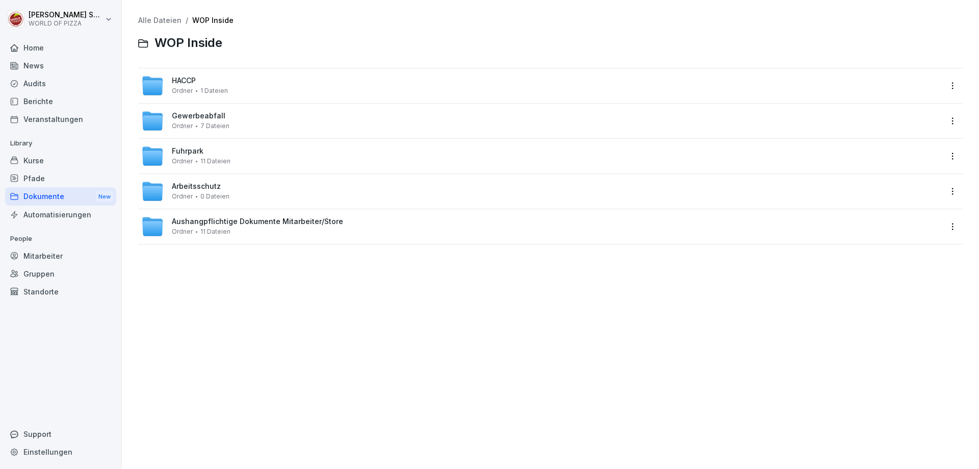
click at [196, 117] on span "Gewerbeabfall" at bounding box center [199, 116] width 54 height 9
click at [162, 20] on link "Alle Dateien" at bounding box center [159, 20] width 43 height 9
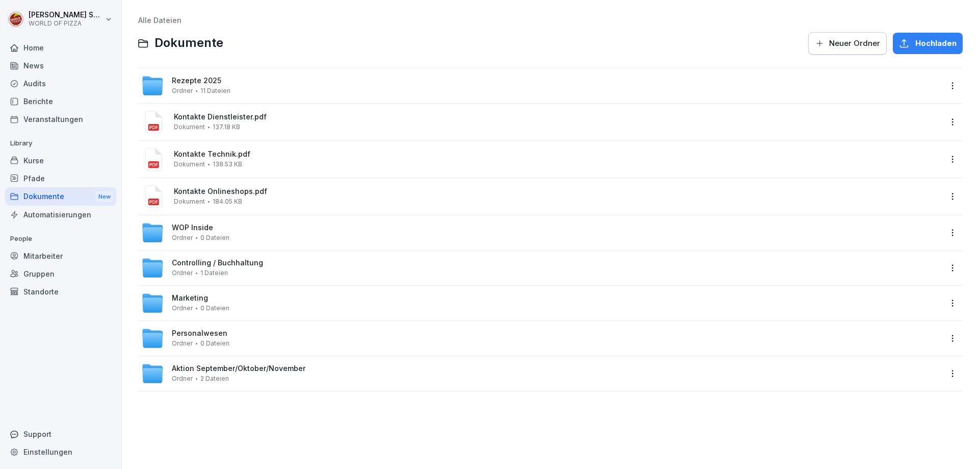
click at [192, 299] on span "Marketing" at bounding box center [190, 298] width 36 height 9
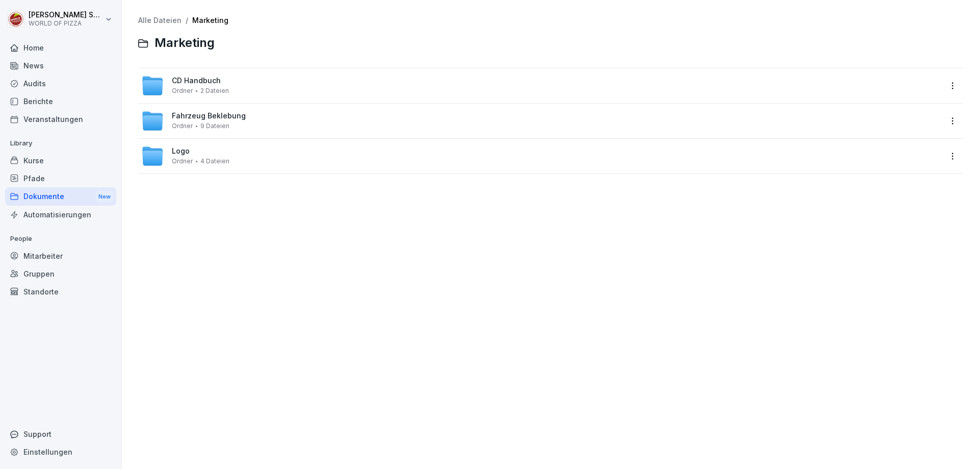
click at [177, 156] on div "Logo Ordner 4 Dateien" at bounding box center [201, 156] width 58 height 18
click at [192, 120] on span "Fahrzeug Beklebung" at bounding box center [209, 116] width 74 height 9
click at [182, 84] on span "CD Handbuch" at bounding box center [196, 80] width 49 height 9
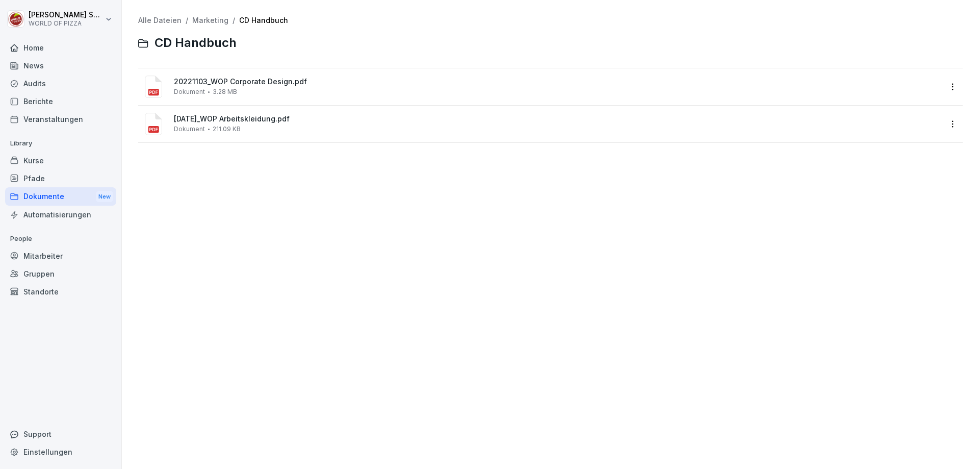
click at [242, 118] on span "2024-01-18_WOP Arbeitskleidung.pdf" at bounding box center [558, 119] width 768 height 9
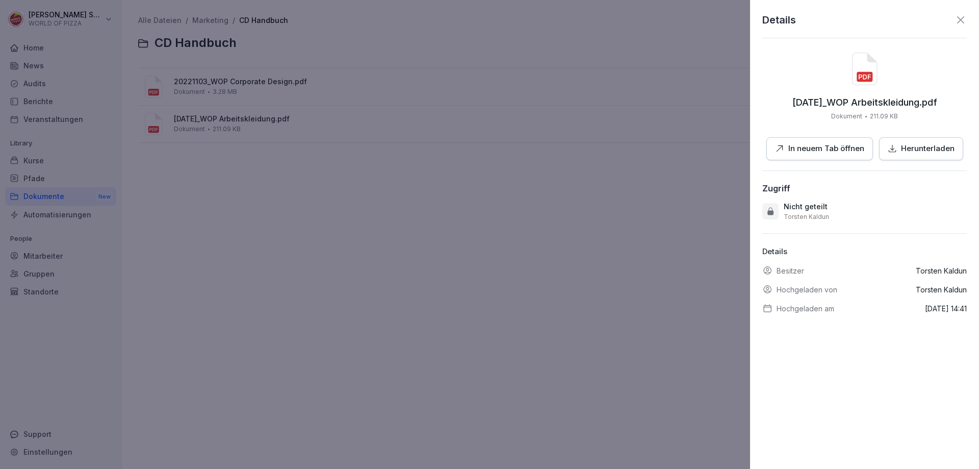
click at [917, 155] on button "Herunterladen" at bounding box center [921, 148] width 84 height 23
click at [955, 19] on icon at bounding box center [961, 20] width 12 height 12
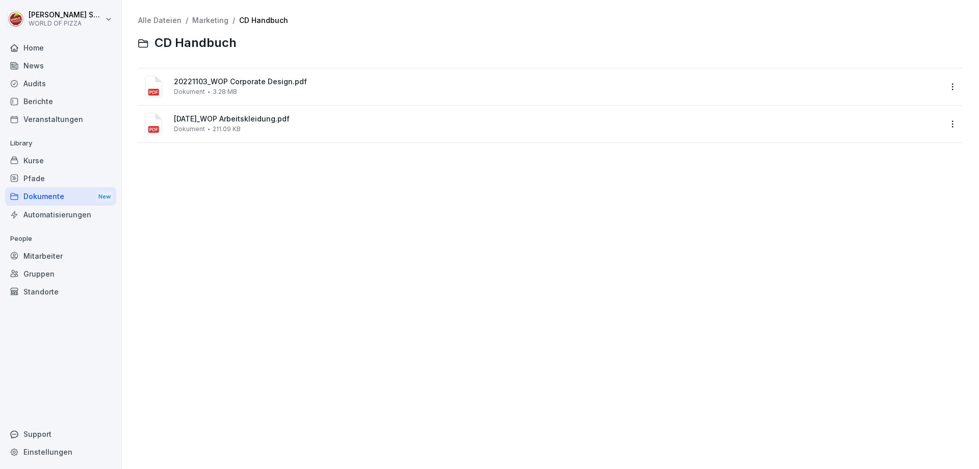
click at [237, 84] on span "20221103_WOP Corporate Design.pdf" at bounding box center [558, 82] width 768 height 9
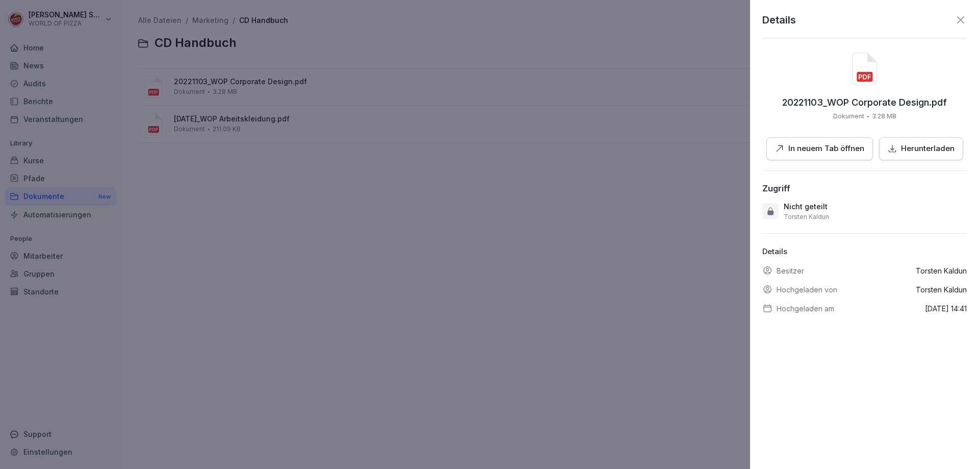
click at [913, 145] on p "Herunterladen" at bounding box center [928, 149] width 54 height 12
click at [957, 15] on icon at bounding box center [961, 20] width 12 height 12
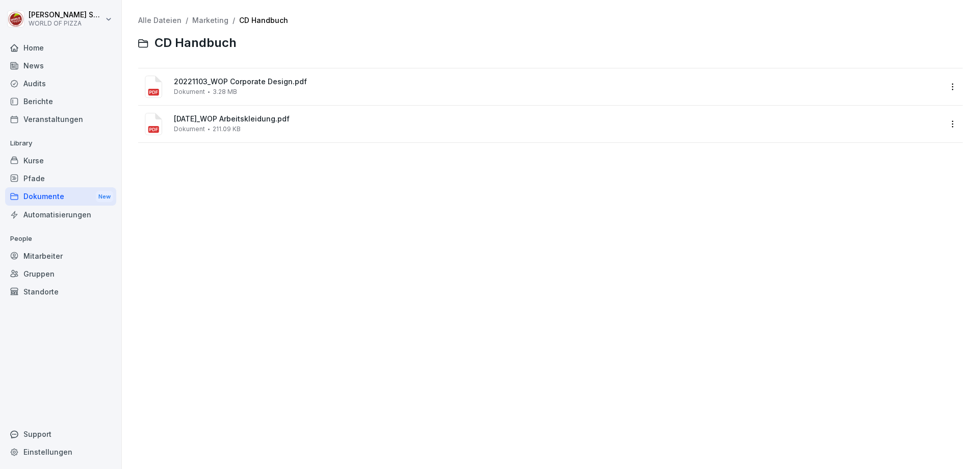
click at [208, 19] on link "Marketing" at bounding box center [210, 20] width 36 height 9
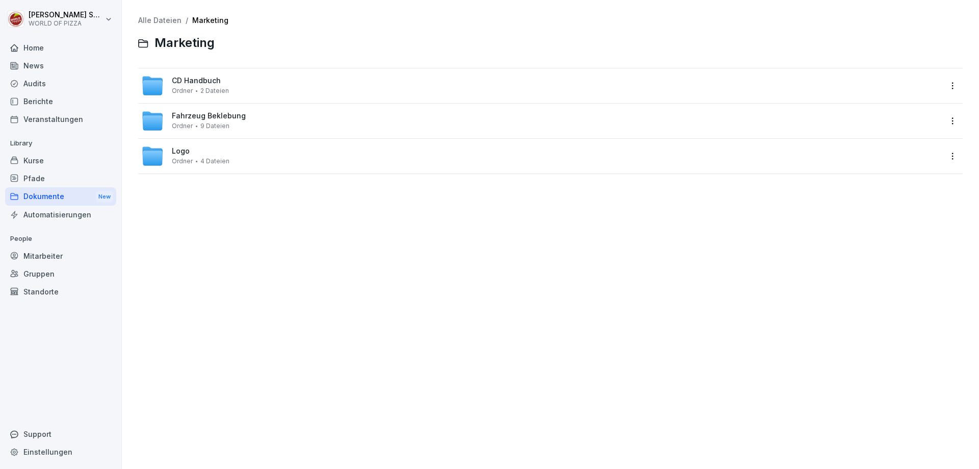
click at [158, 18] on link "Alle Dateien" at bounding box center [159, 20] width 43 height 9
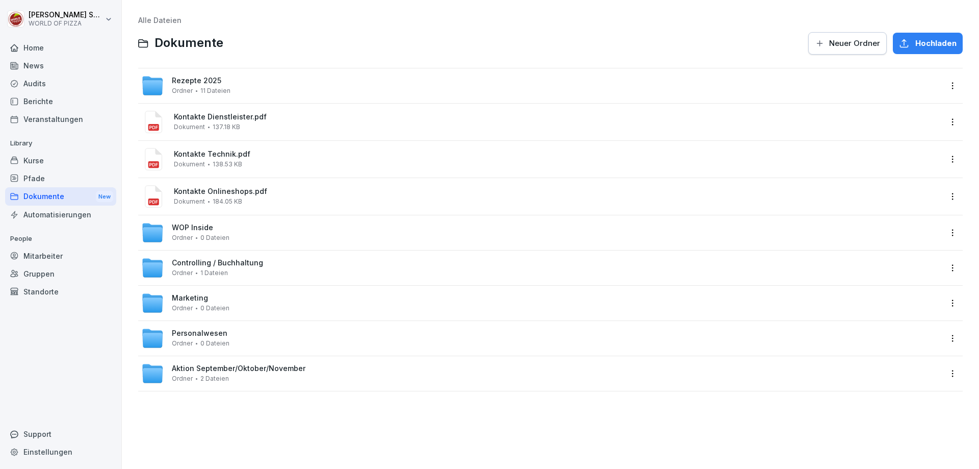
click at [182, 336] on span "Personalwesen" at bounding box center [200, 333] width 56 height 9
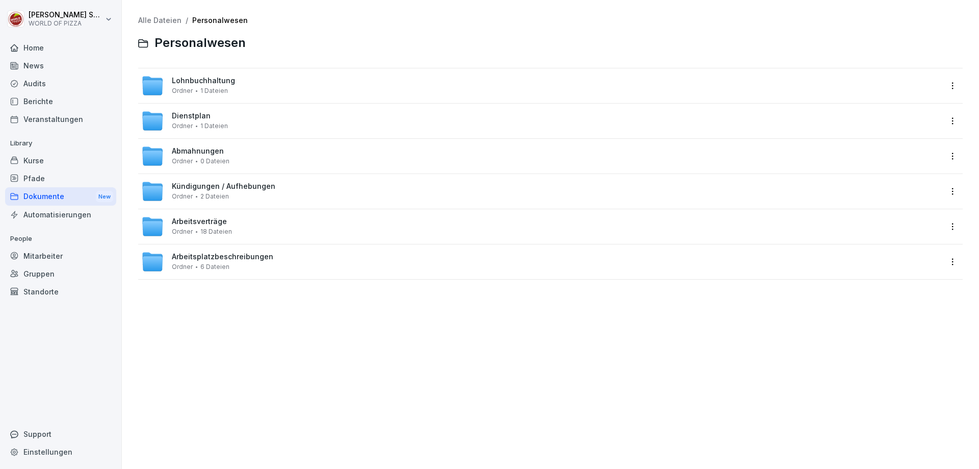
click at [190, 116] on span "Dienstplan" at bounding box center [191, 116] width 39 height 9
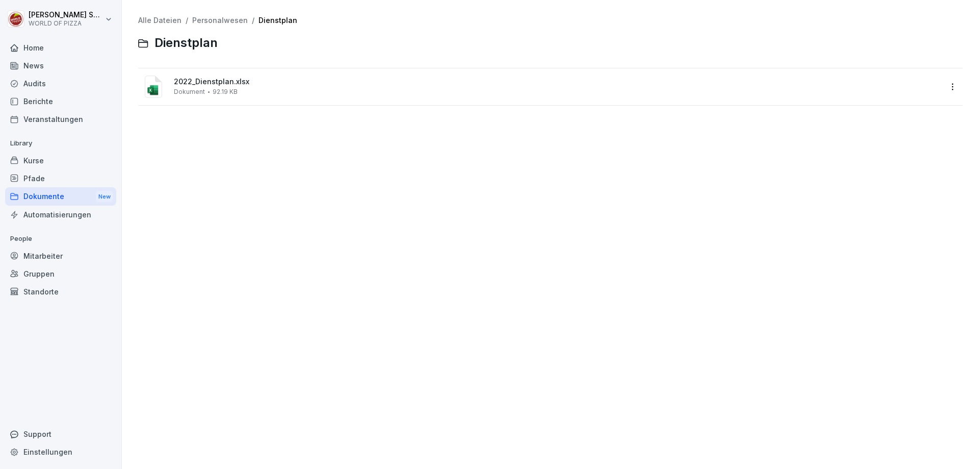
click at [151, 88] on icon at bounding box center [151, 90] width 6 height 6
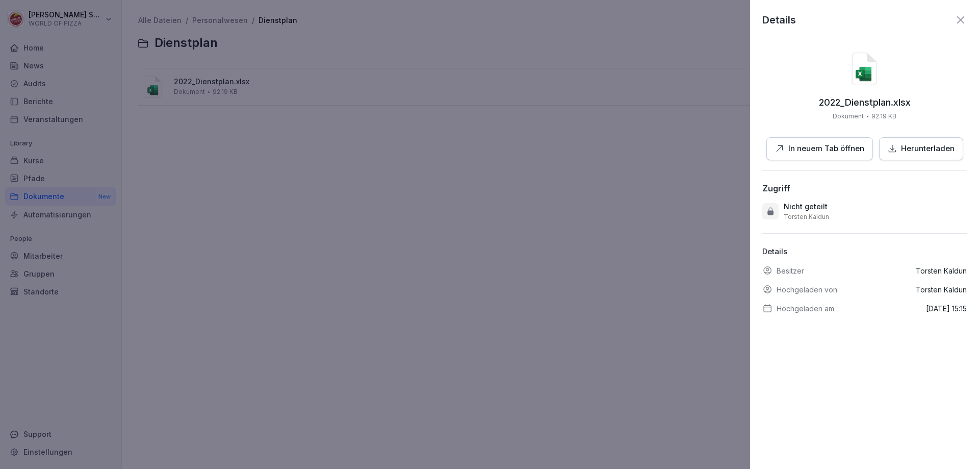
click at [914, 144] on p "Herunterladen" at bounding box center [928, 149] width 54 height 12
click at [906, 144] on p "Herunterladen" at bounding box center [928, 149] width 54 height 12
click at [955, 19] on icon at bounding box center [961, 20] width 12 height 12
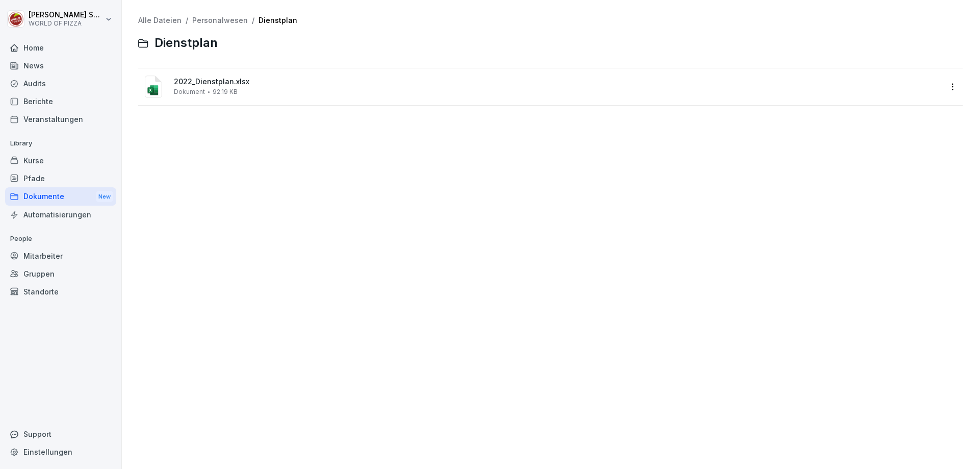
click at [209, 15] on div "Alle Dateien / Personalwesen / Dienstplan Dienstplan 2022_Dienstplan.xlsx Dokum…" at bounding box center [551, 234] width 842 height 453
click at [210, 17] on link "Personalwesen" at bounding box center [220, 20] width 56 height 9
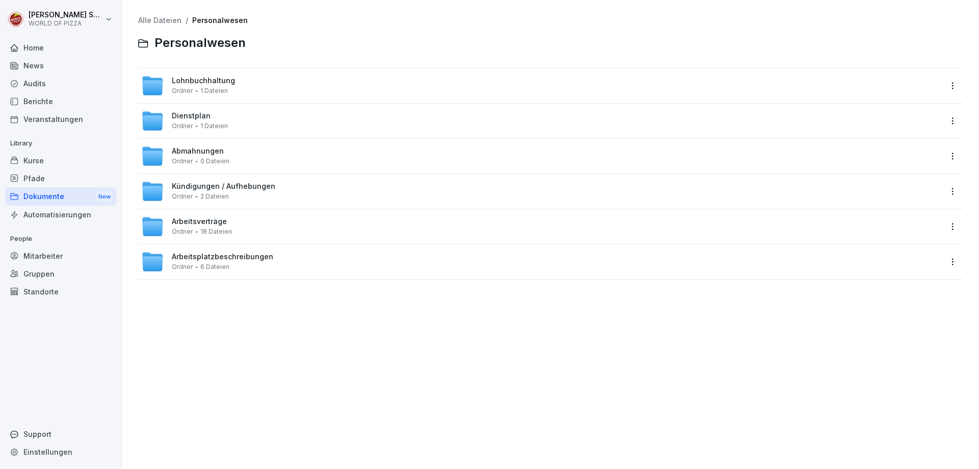
click at [181, 158] on span "Ordner" at bounding box center [182, 161] width 21 height 7
click at [201, 181] on div "Kündigungen / Aufhebungen Ordner 2 Dateien" at bounding box center [541, 191] width 800 height 22
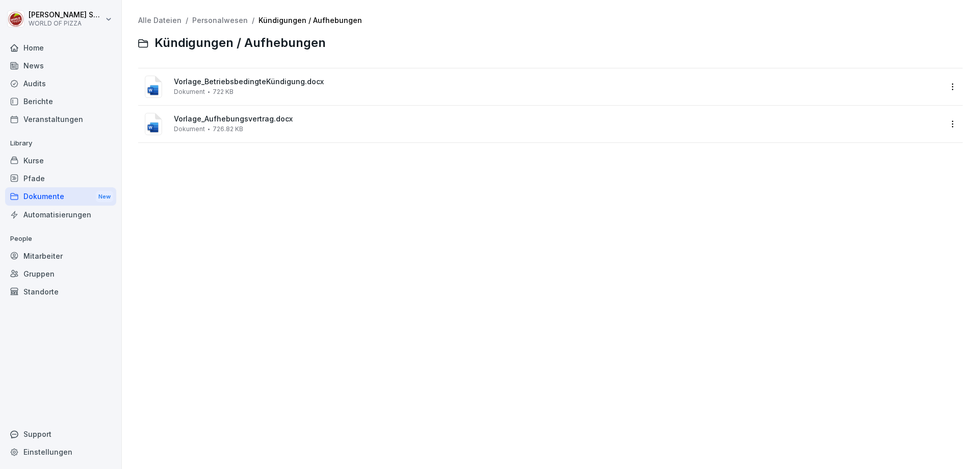
click at [222, 88] on span "722 KB" at bounding box center [223, 91] width 21 height 7
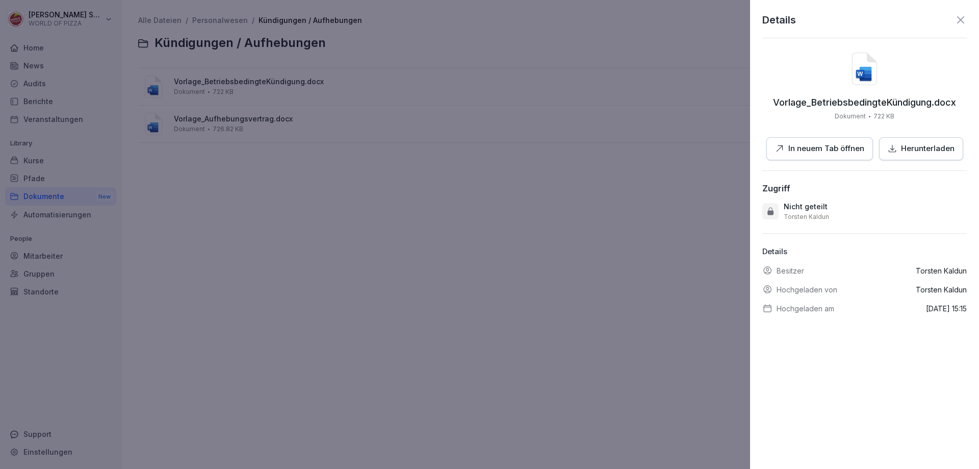
click at [227, 84] on div at bounding box center [489, 234] width 979 height 469
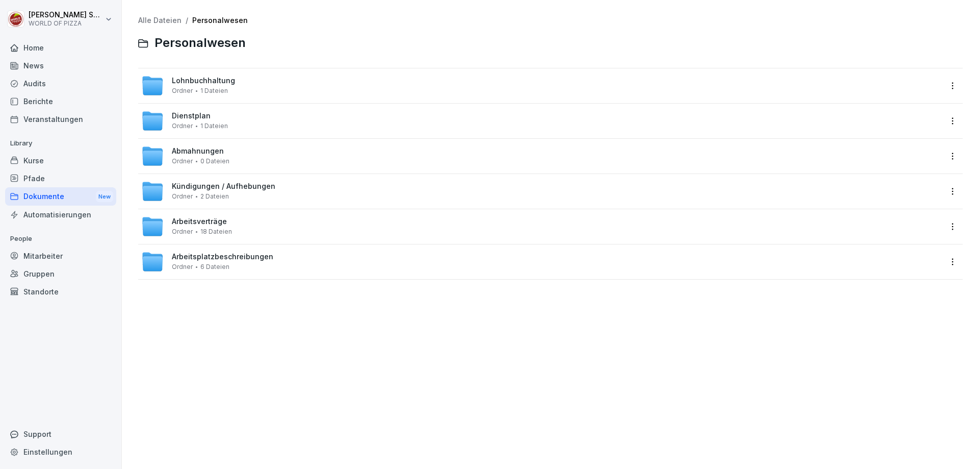
click at [208, 220] on span "Arbeitsverträge" at bounding box center [199, 221] width 55 height 9
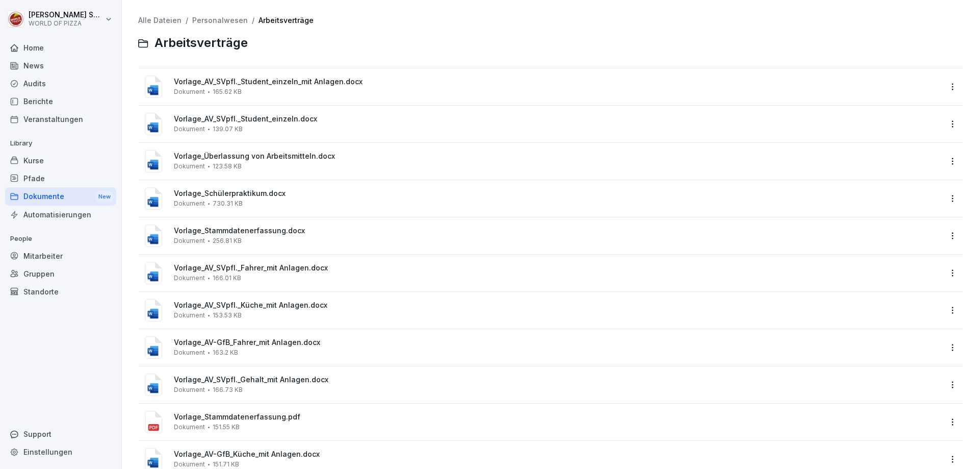
click at [206, 18] on link "Personalwesen" at bounding box center [220, 20] width 56 height 9
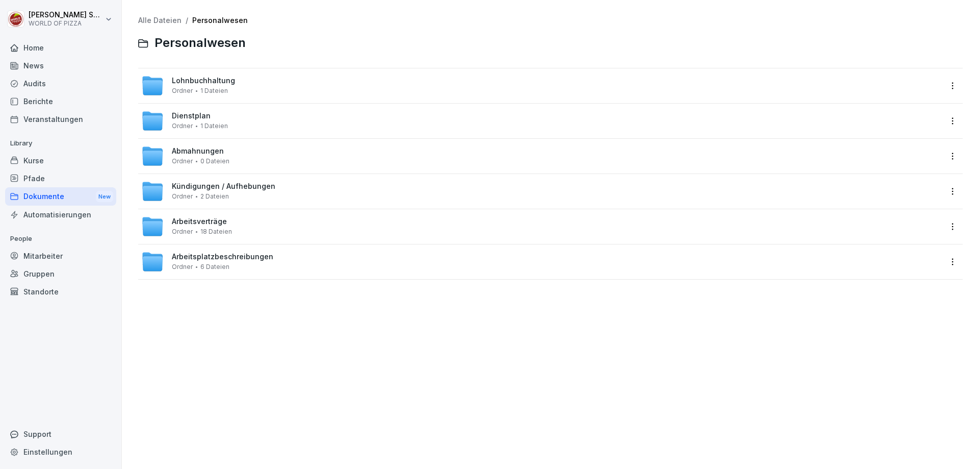
click at [333, 358] on div "Alle Dateien / Personalwesen Personalwesen Lohnbuchhaltung Ordner 1 Dateien Die…" at bounding box center [551, 234] width 842 height 453
click at [225, 155] on div "Abmahnungen Ordner 0 Dateien" at bounding box center [201, 156] width 58 height 18
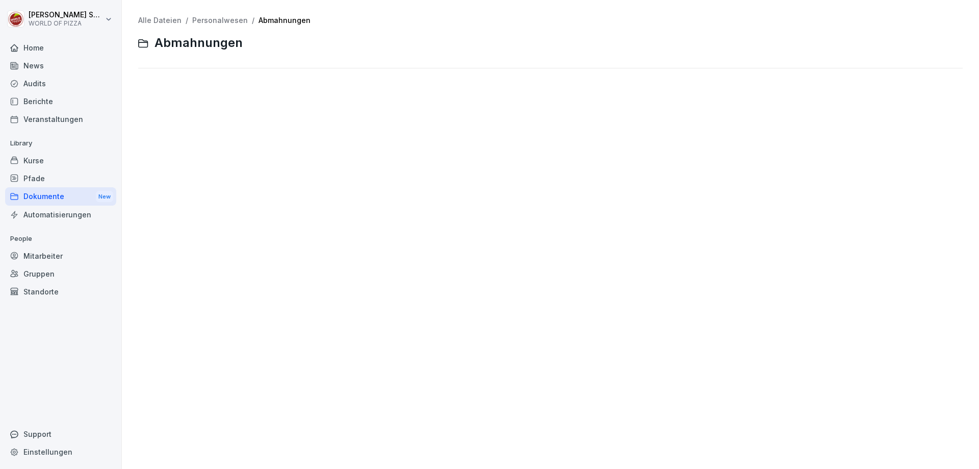
drag, startPoint x: 168, startPoint y: 115, endPoint x: 176, endPoint y: 113, distance: 7.9
click at [172, 115] on div "Alle Dateien / Personalwesen / Abmahnungen Abmahnungen" at bounding box center [551, 234] width 842 height 453
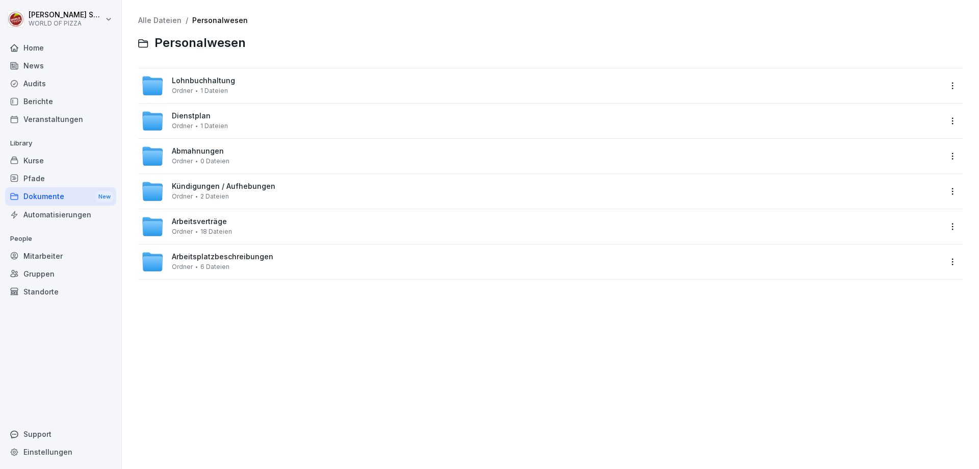
click at [207, 148] on span "Abmahnungen" at bounding box center [198, 151] width 52 height 9
click at [203, 192] on div "Kündigungen / Aufhebungen Ordner 2 Dateien" at bounding box center [224, 191] width 104 height 18
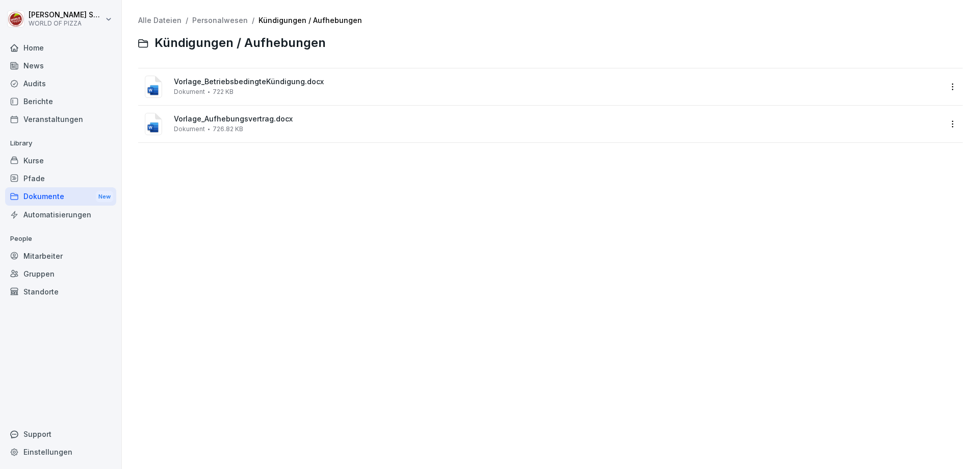
click at [223, 82] on span "Vorlage_BetriebsbedingteKündigung.docx" at bounding box center [558, 82] width 768 height 9
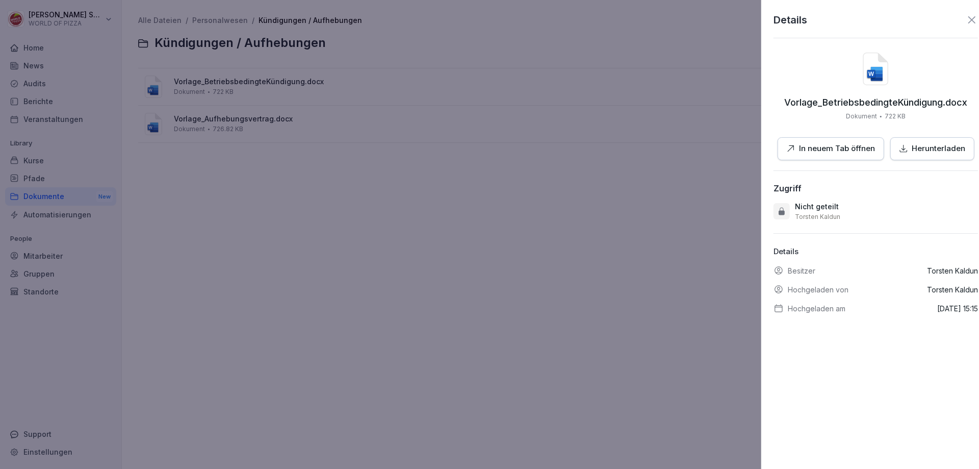
click at [467, 131] on div at bounding box center [489, 234] width 979 height 469
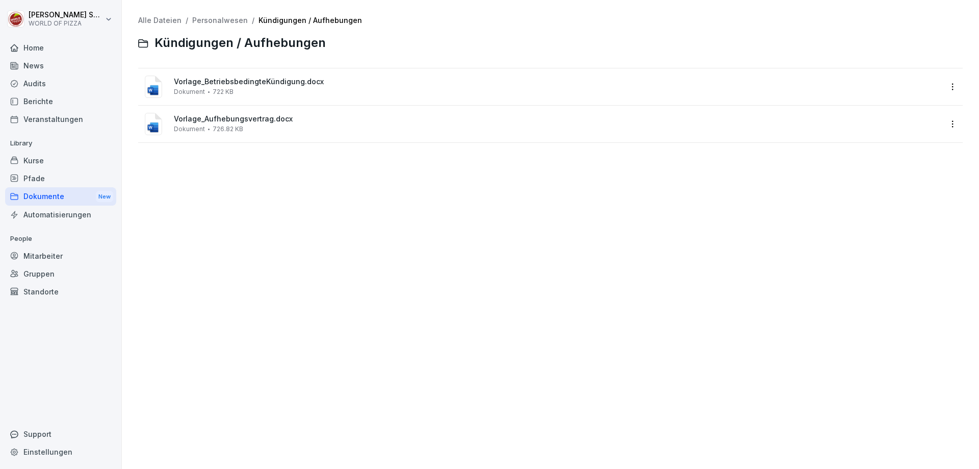
click at [211, 16] on link "Personalwesen" at bounding box center [220, 20] width 56 height 9
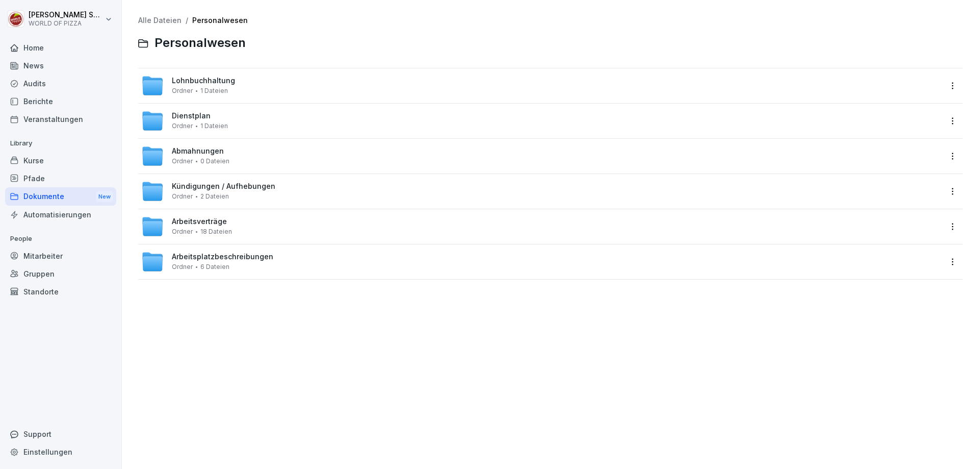
click at [208, 226] on div "Arbeitsverträge Ordner 18 Dateien" at bounding box center [202, 226] width 60 height 18
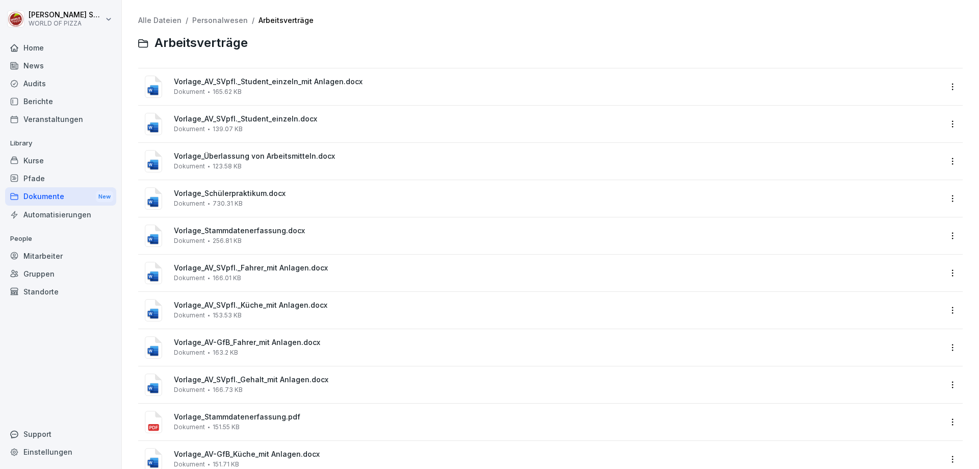
click at [266, 87] on div "Vorlage_AV_SVpfl._Student_einzeln_mit Anlagen.docx Dokument 165.62 KB" at bounding box center [558, 87] width 768 height 18
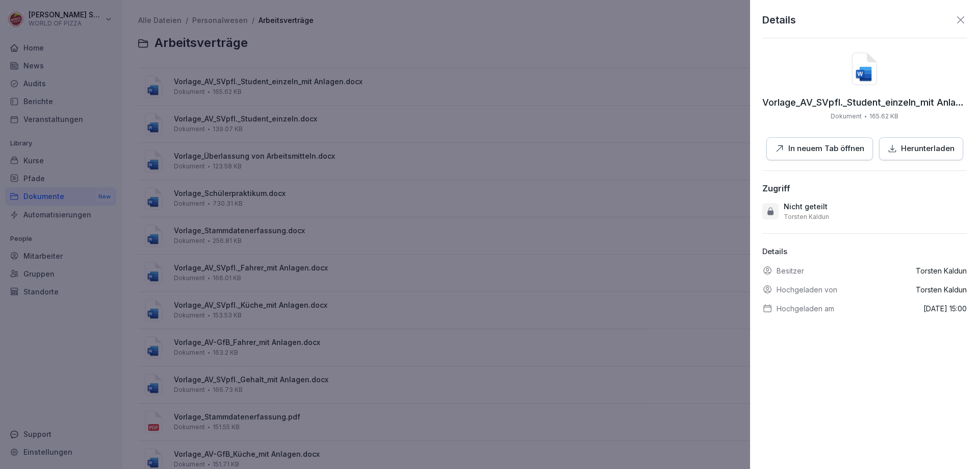
click at [905, 151] on p "Herunterladen" at bounding box center [928, 149] width 54 height 12
